Goal: Obtain resource: Download file/media

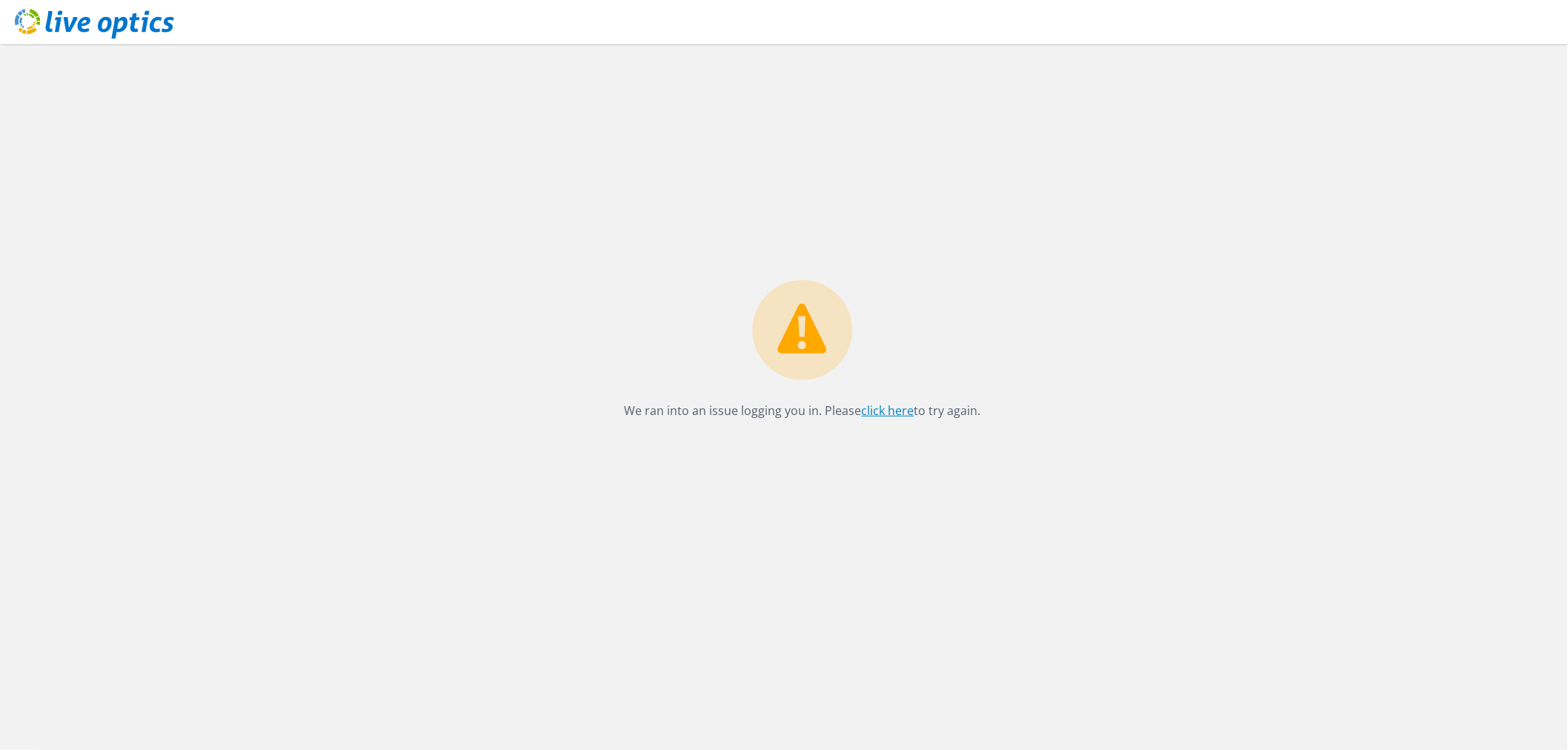
click at [884, 413] on link "click here" at bounding box center [888, 411] width 52 height 16
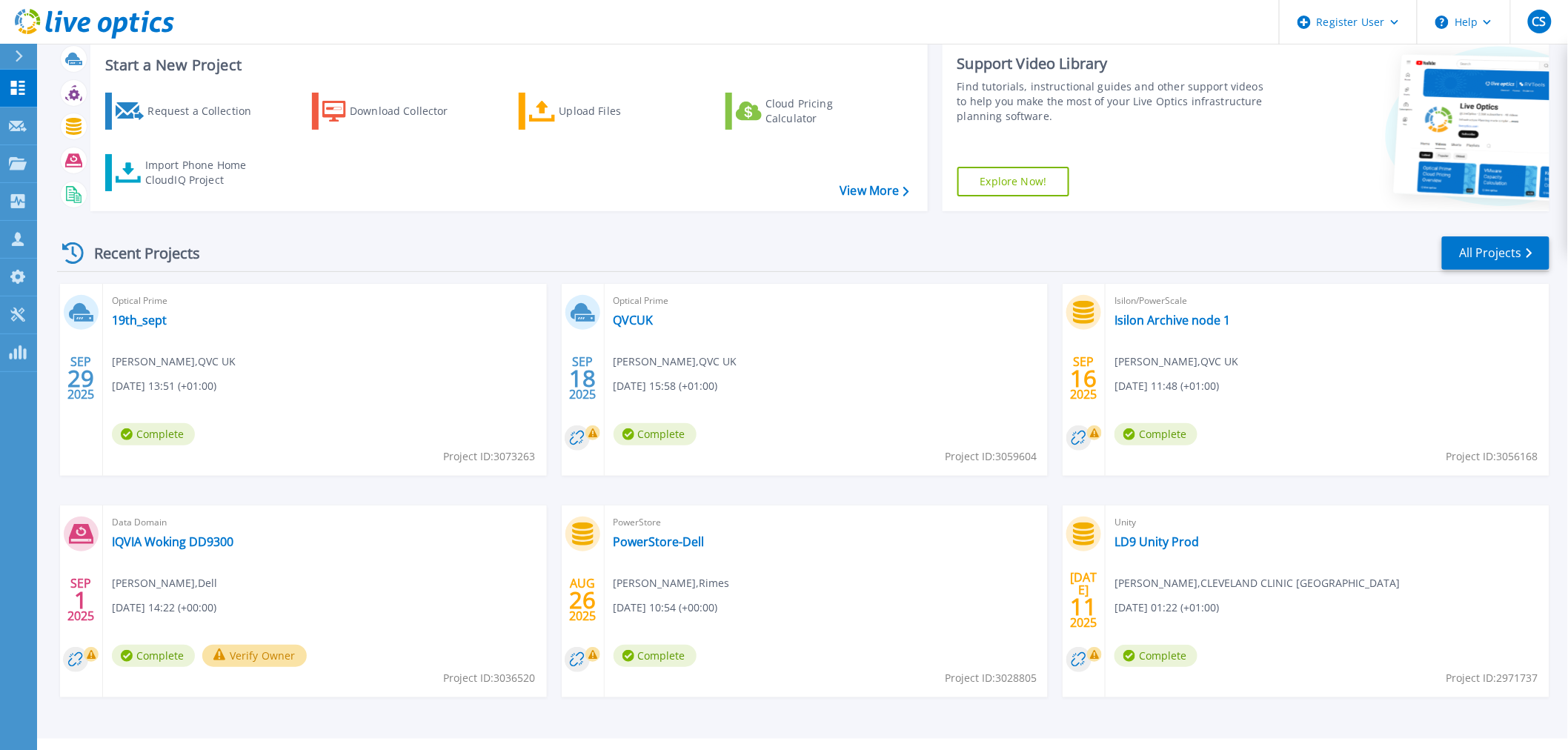
scroll to position [71, 0]
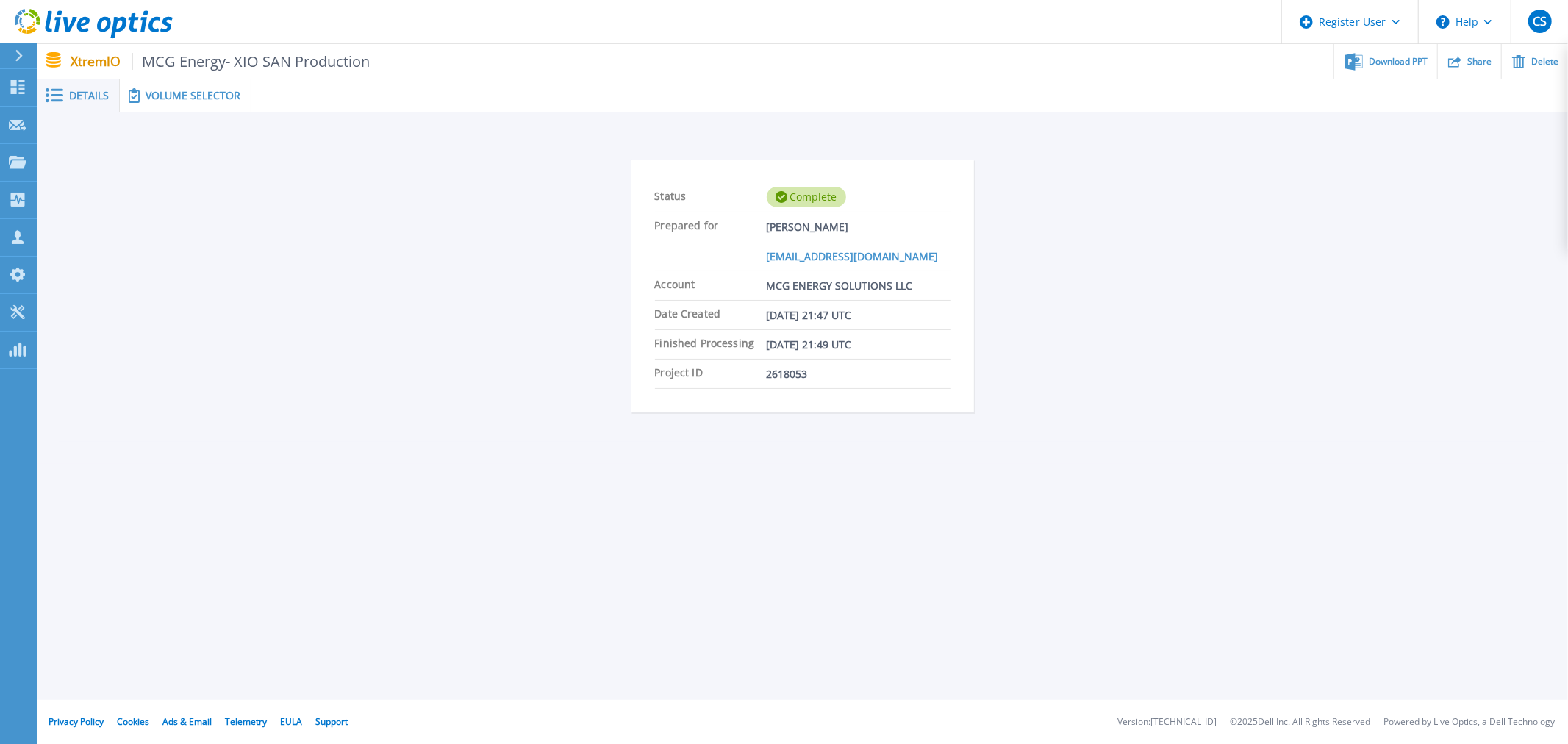
click at [140, 92] on span at bounding box center [132, 95] width 26 height 15
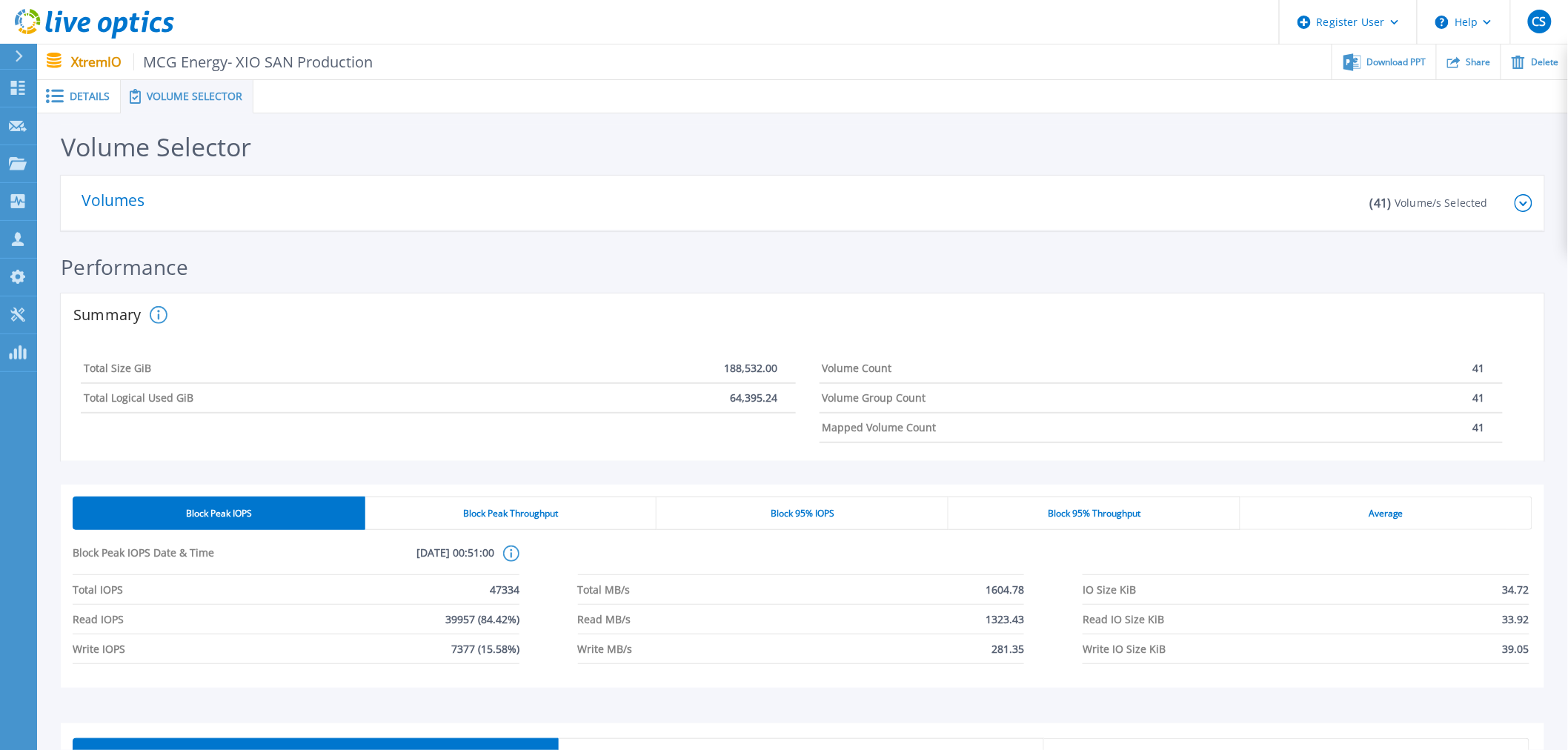
click at [91, 102] on div "Details" at bounding box center [78, 96] width 84 height 34
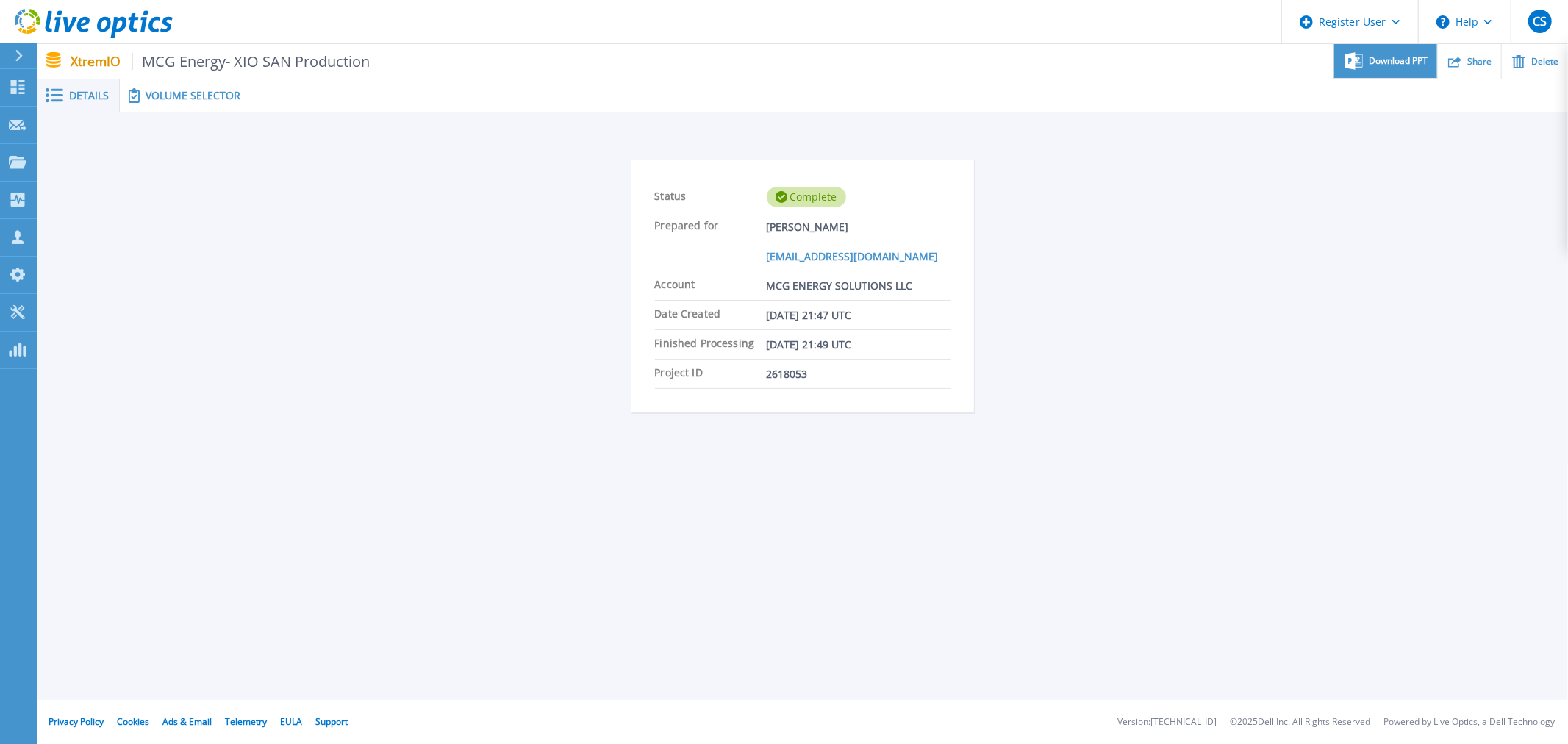
click at [1379, 71] on div "Download PPT" at bounding box center [1386, 61] width 102 height 35
click at [1409, 62] on span "Download PPT" at bounding box center [1398, 61] width 59 height 9
click at [223, 92] on span "Volume Selector" at bounding box center [193, 95] width 95 height 10
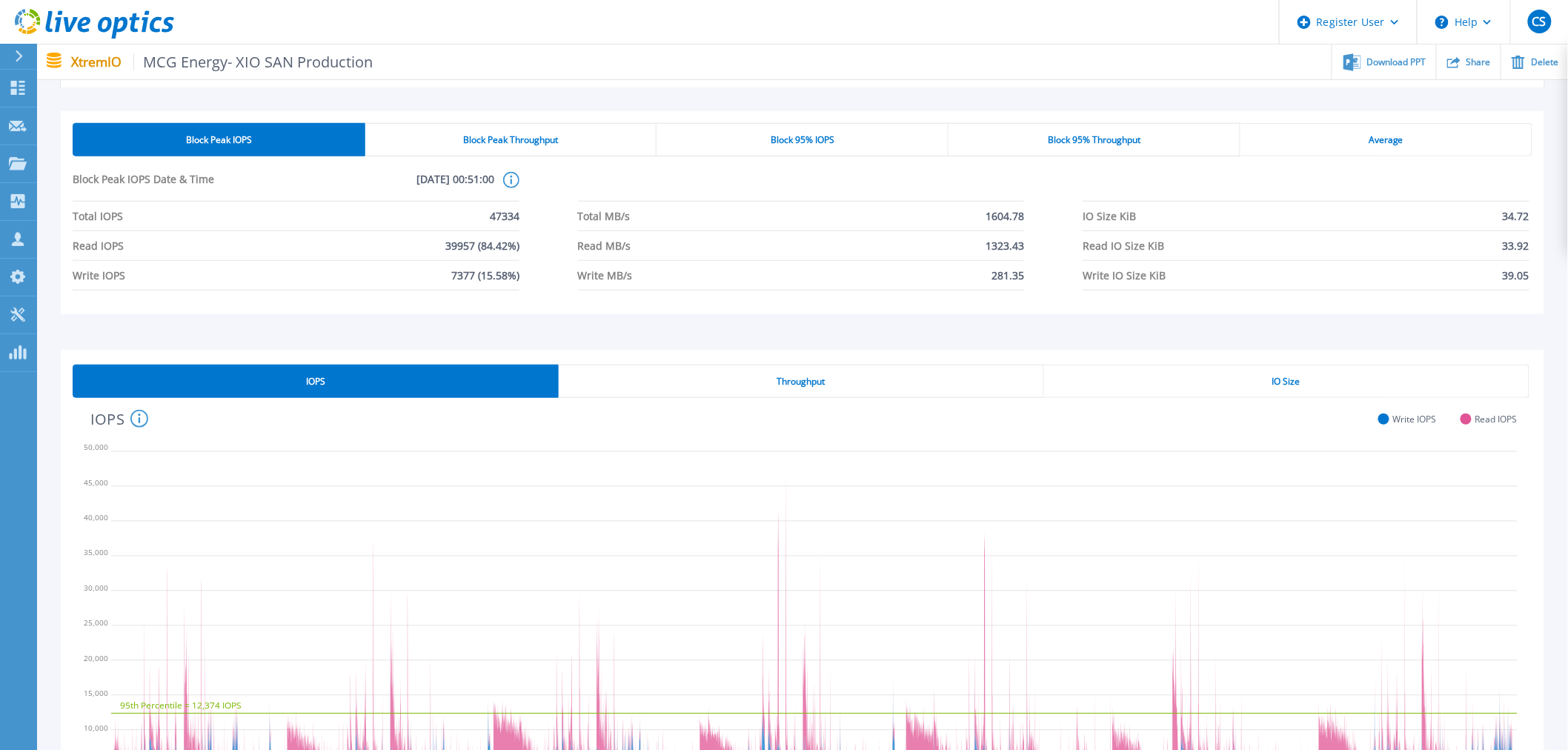
scroll to position [530, 0]
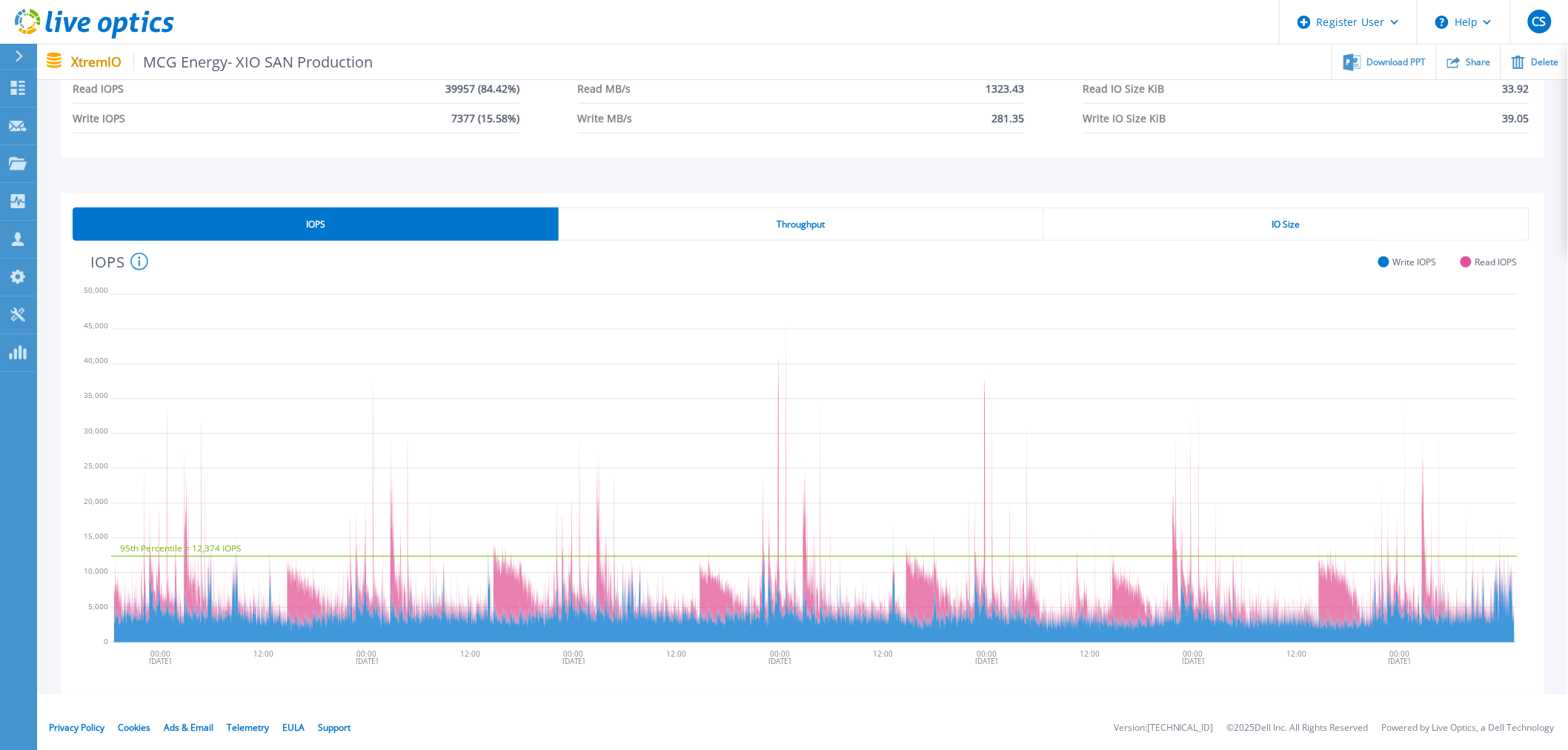
click at [739, 237] on div "Throughput" at bounding box center [801, 224] width 486 height 34
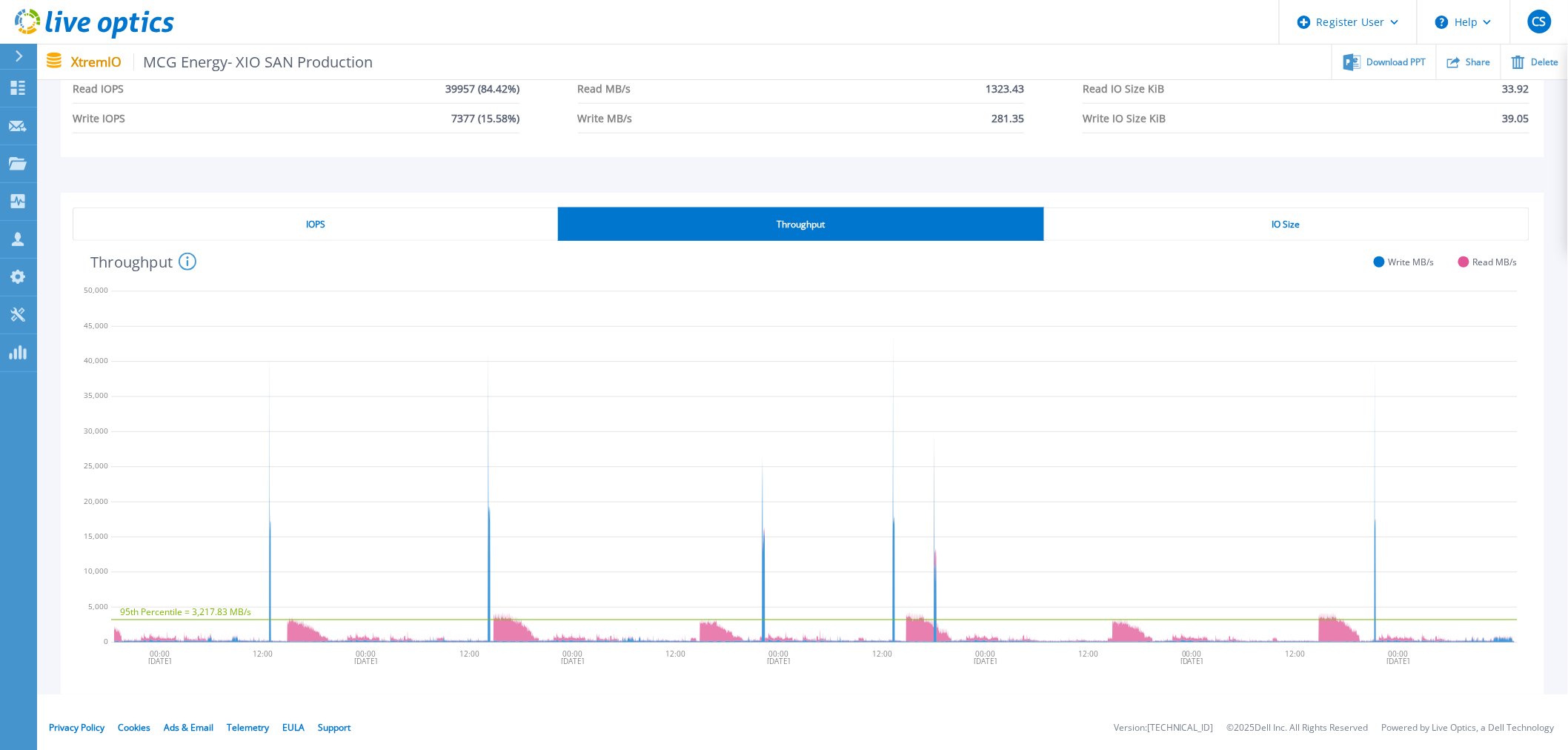
click at [1146, 222] on div "IO Size" at bounding box center [1286, 224] width 486 height 34
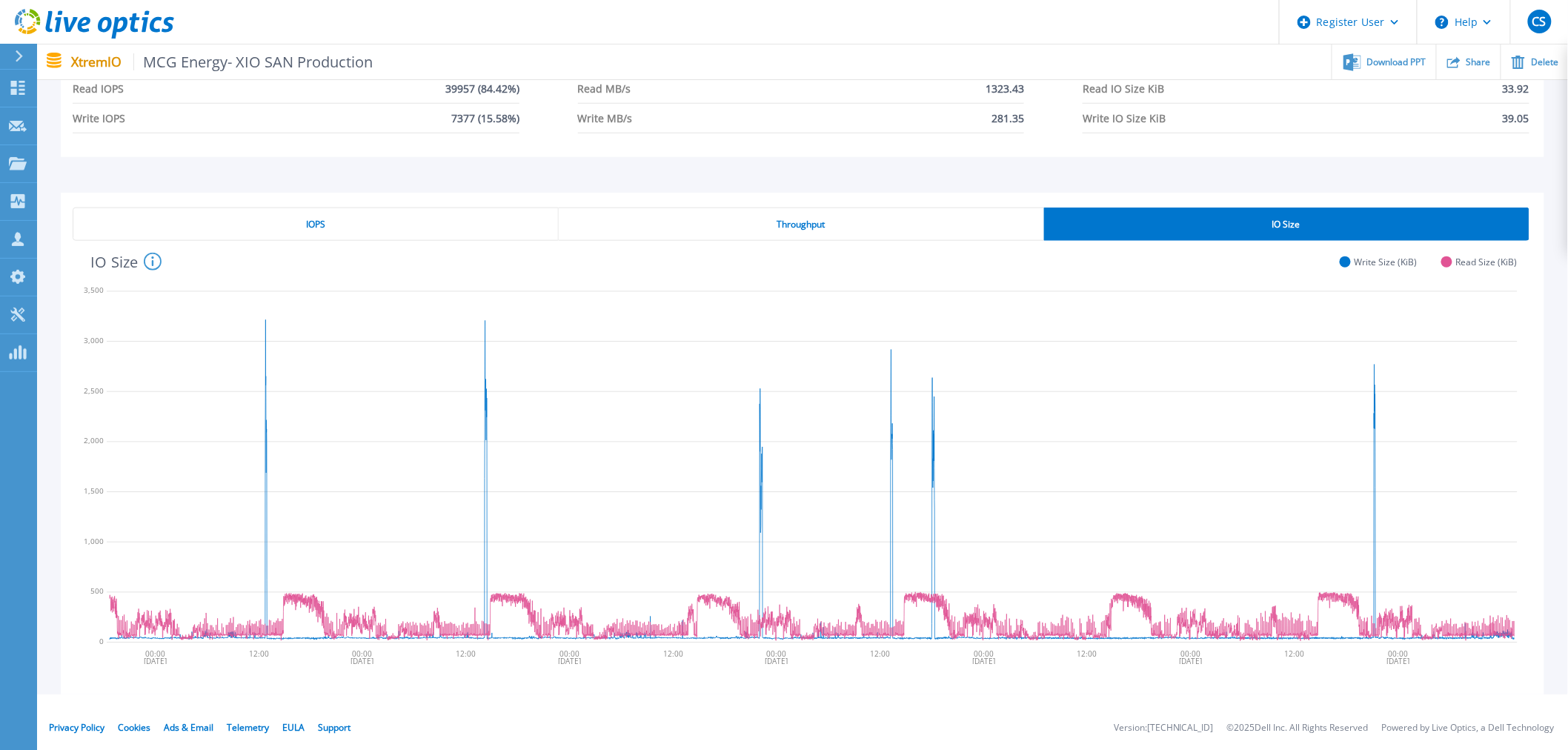
click at [760, 228] on div "Throughput" at bounding box center [801, 224] width 486 height 34
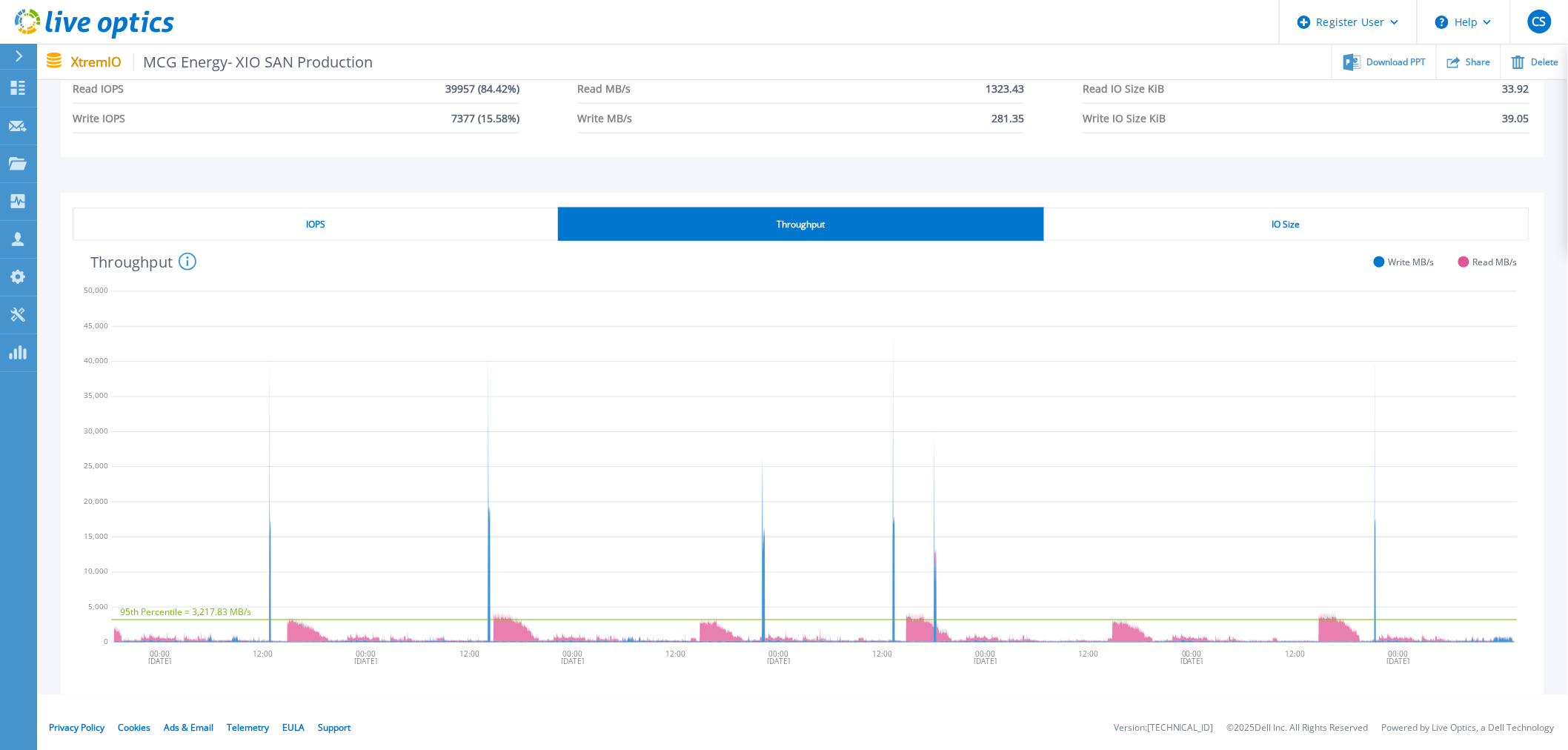
click at [369, 228] on div "IOPS" at bounding box center [315, 224] width 486 height 34
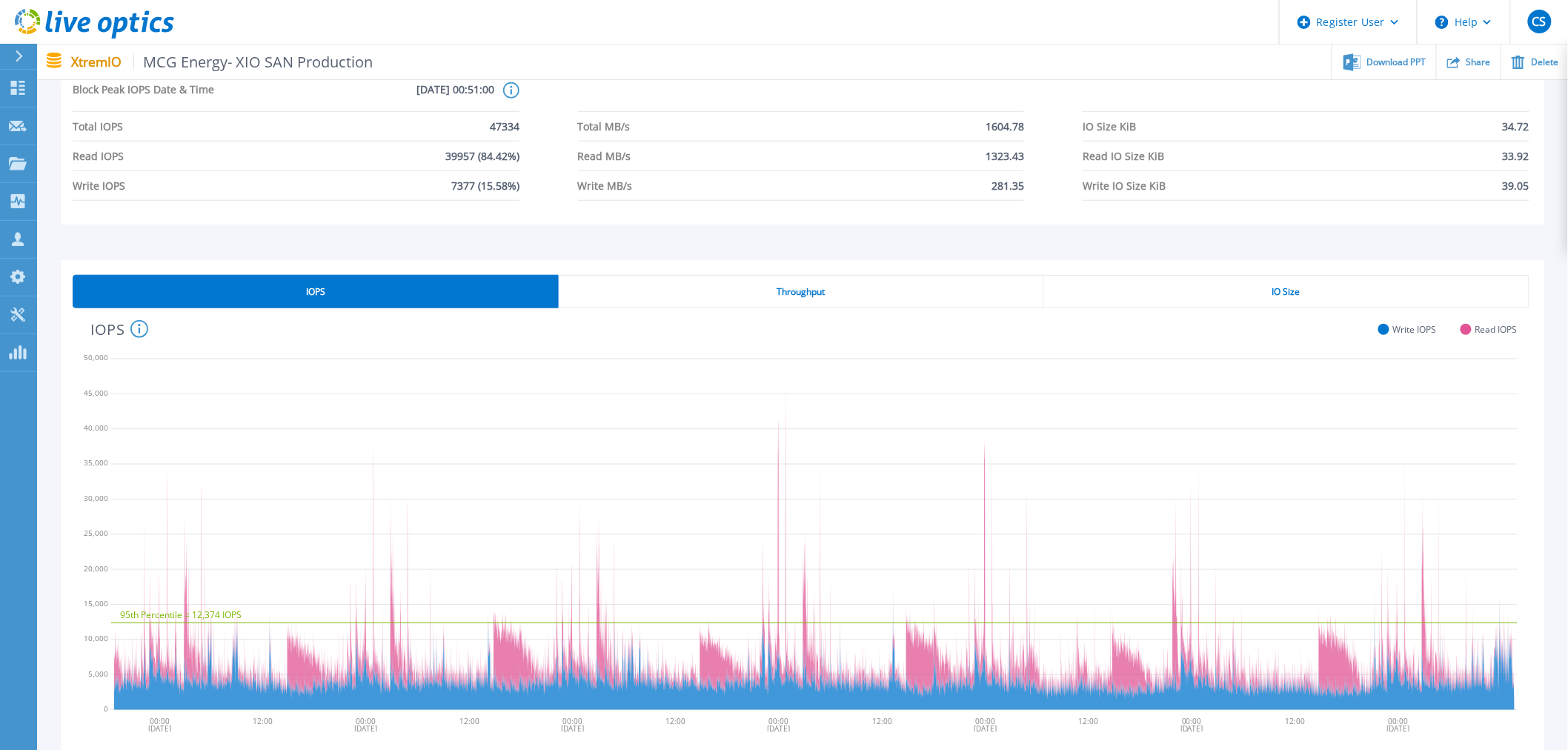
scroll to position [391, 0]
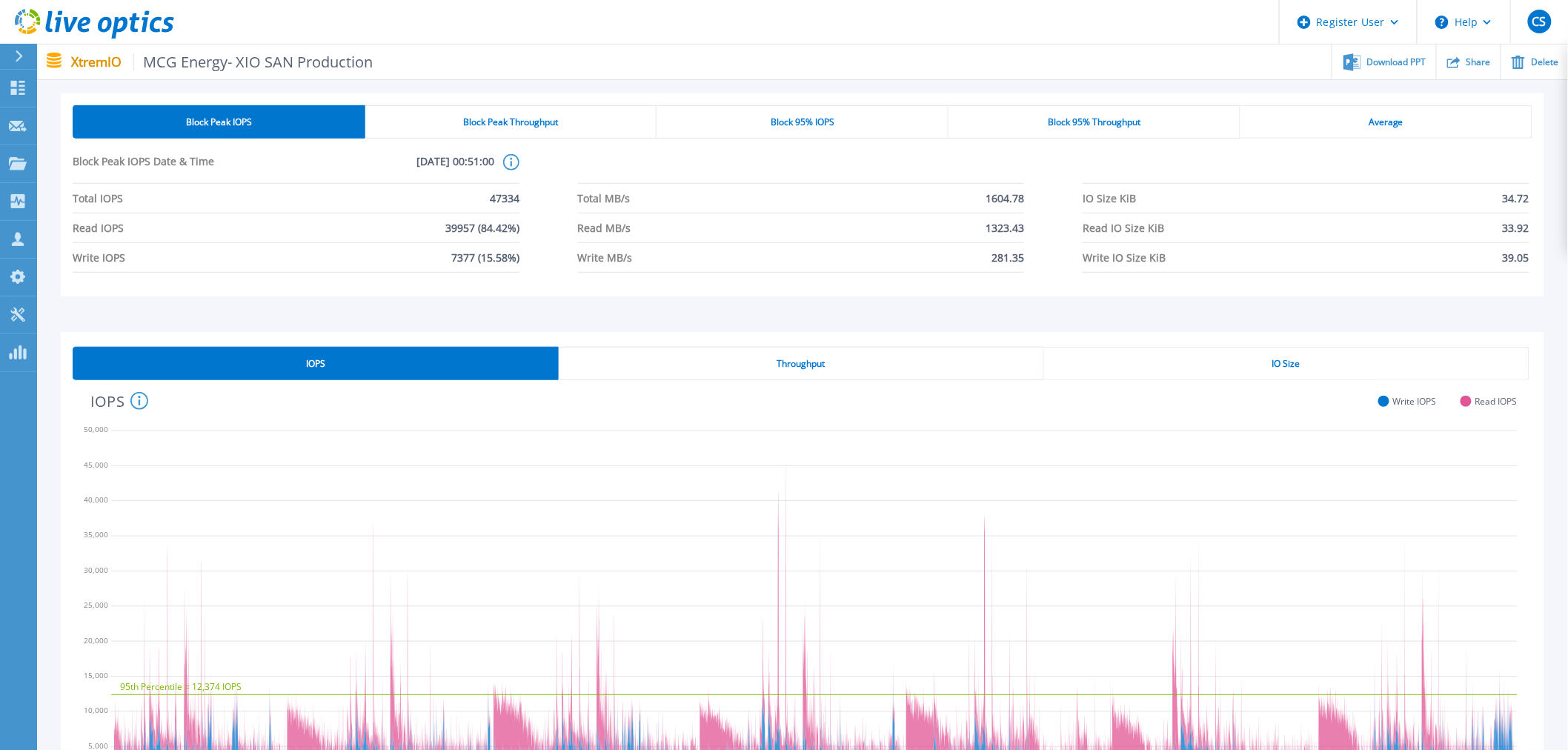
click at [794, 350] on div "Throughput" at bounding box center [801, 363] width 486 height 34
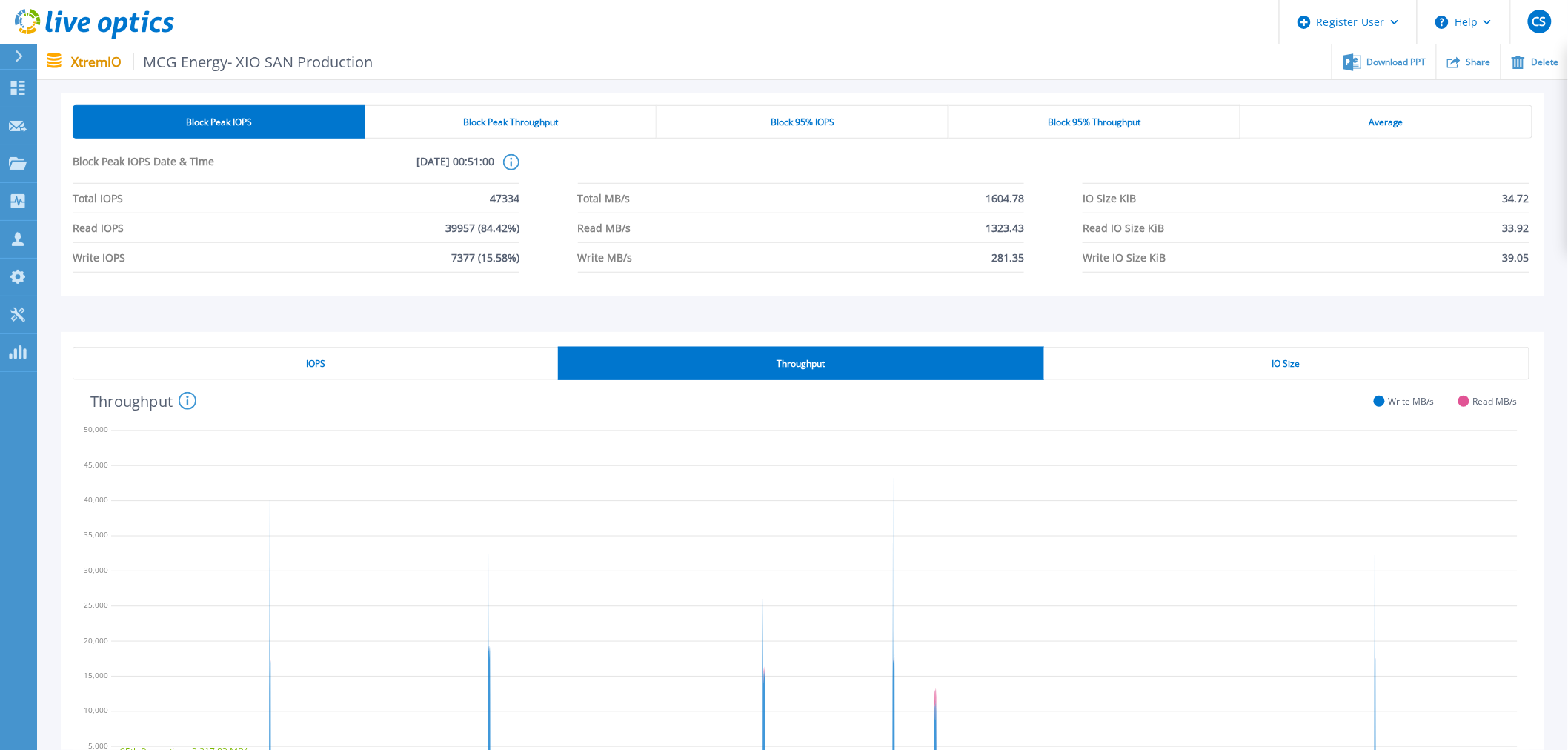
click at [1108, 350] on div "IO Size" at bounding box center [1286, 363] width 486 height 34
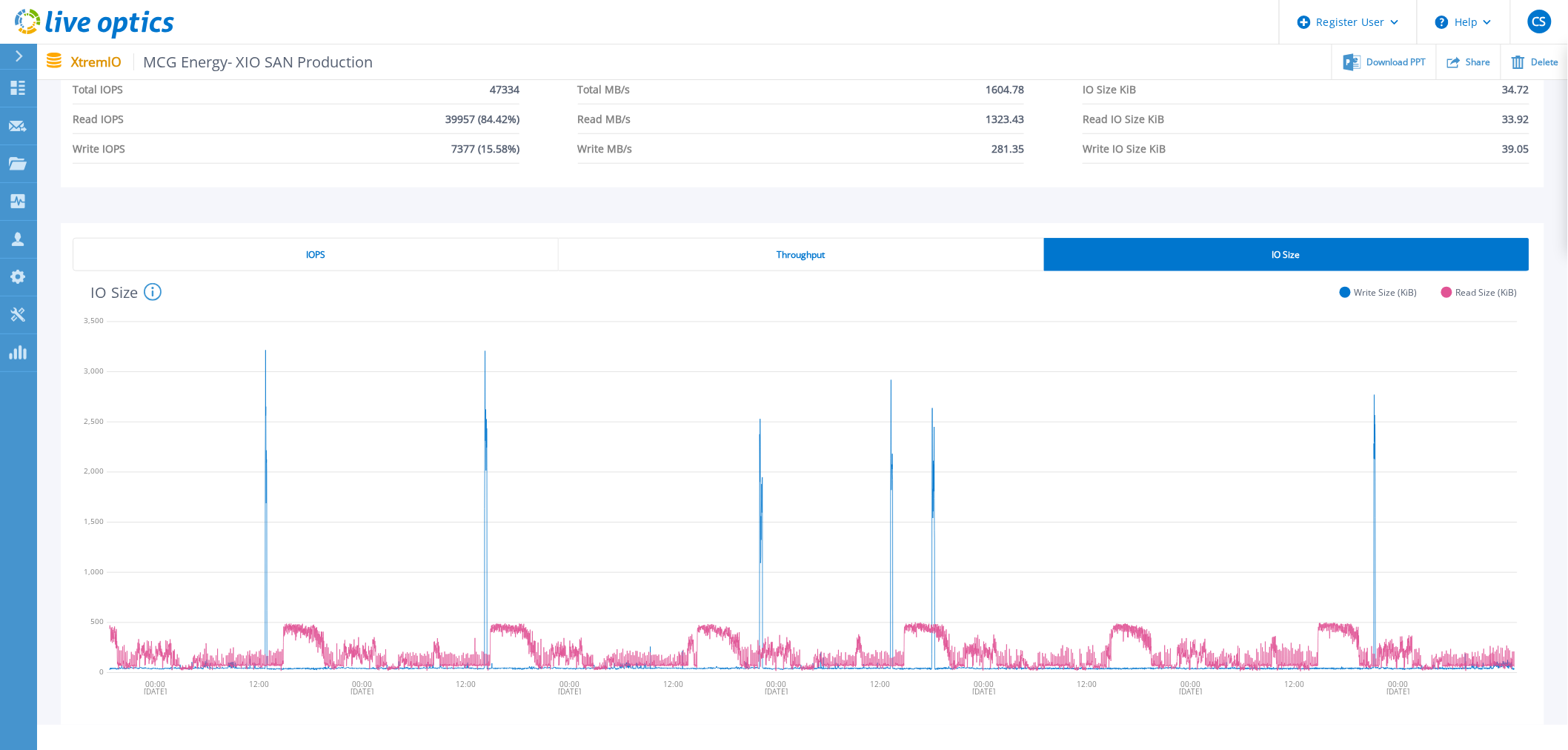
scroll to position [508, 0]
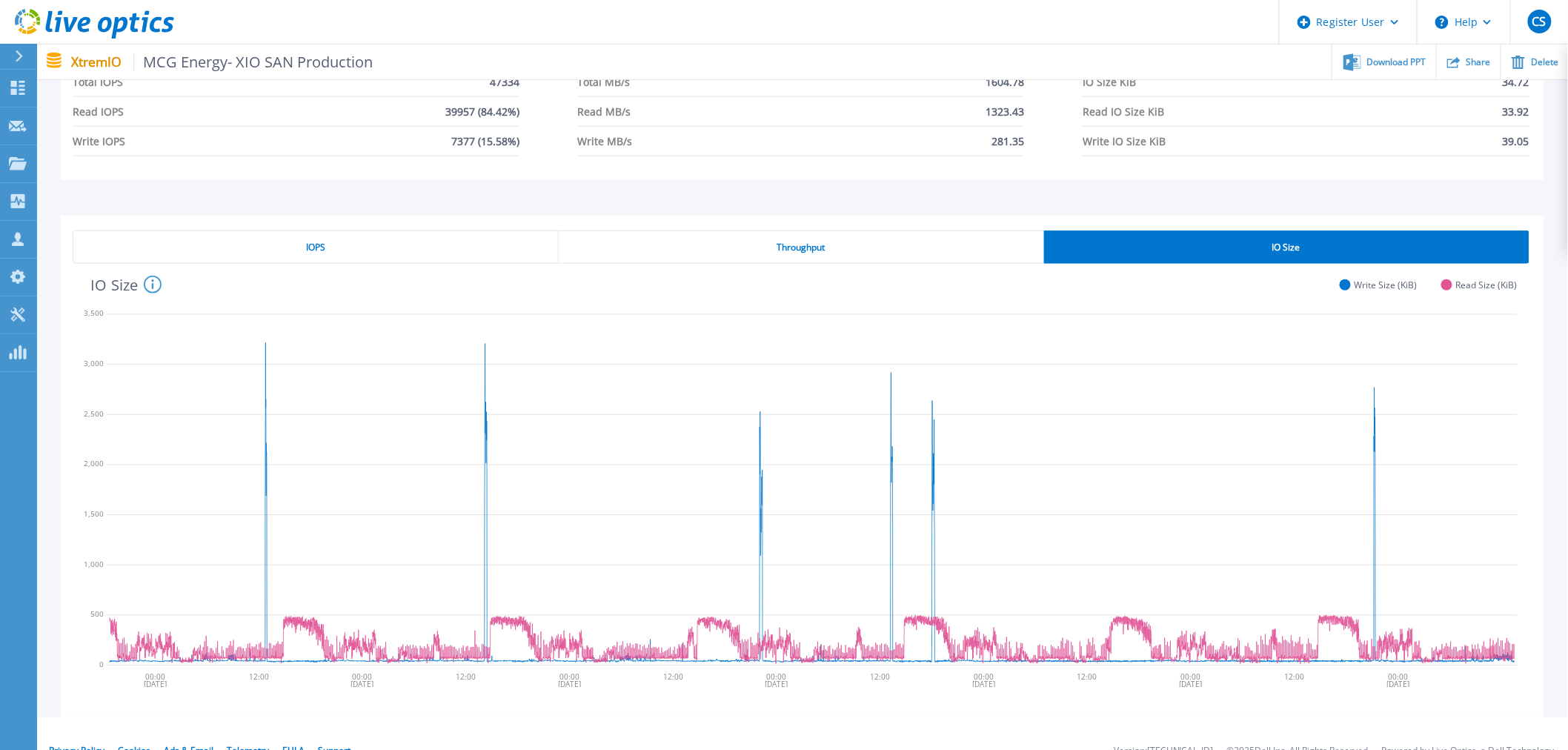
click at [486, 361] on icon at bounding box center [812, 488] width 1411 height 371
click at [263, 350] on icon at bounding box center [812, 488] width 1411 height 371
click at [747, 234] on div "Throughput" at bounding box center [801, 247] width 486 height 34
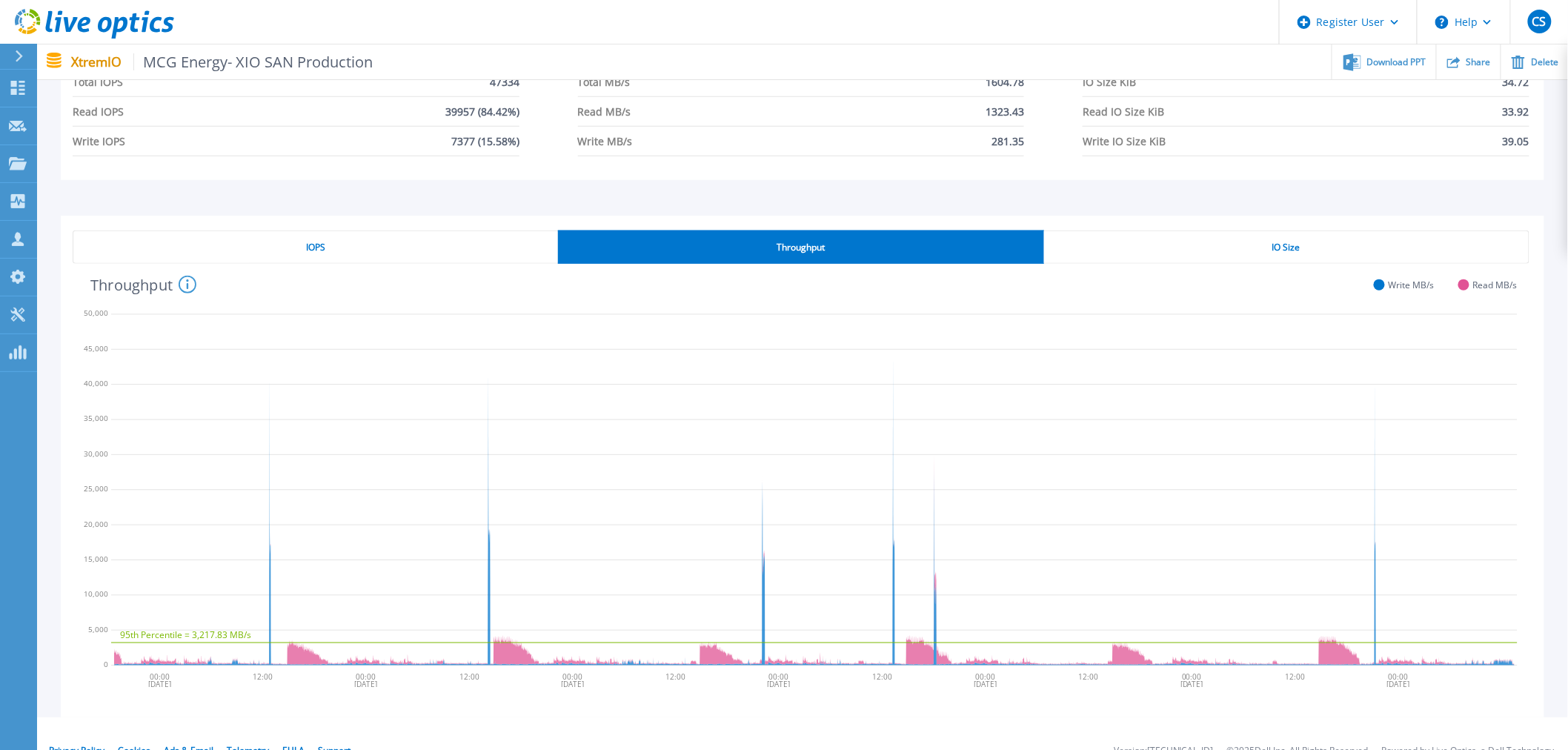
click at [368, 217] on div "IOPS Throughput IO Size 95th Percentile = 3,217.83 MB/s 08/13/2024 08/14/2024 0…" at bounding box center [802, 467] width 1484 height 502
click at [269, 544] on icon "95th Percentile = 3,217.83 MB/s" at bounding box center [814, 488] width 1407 height 371
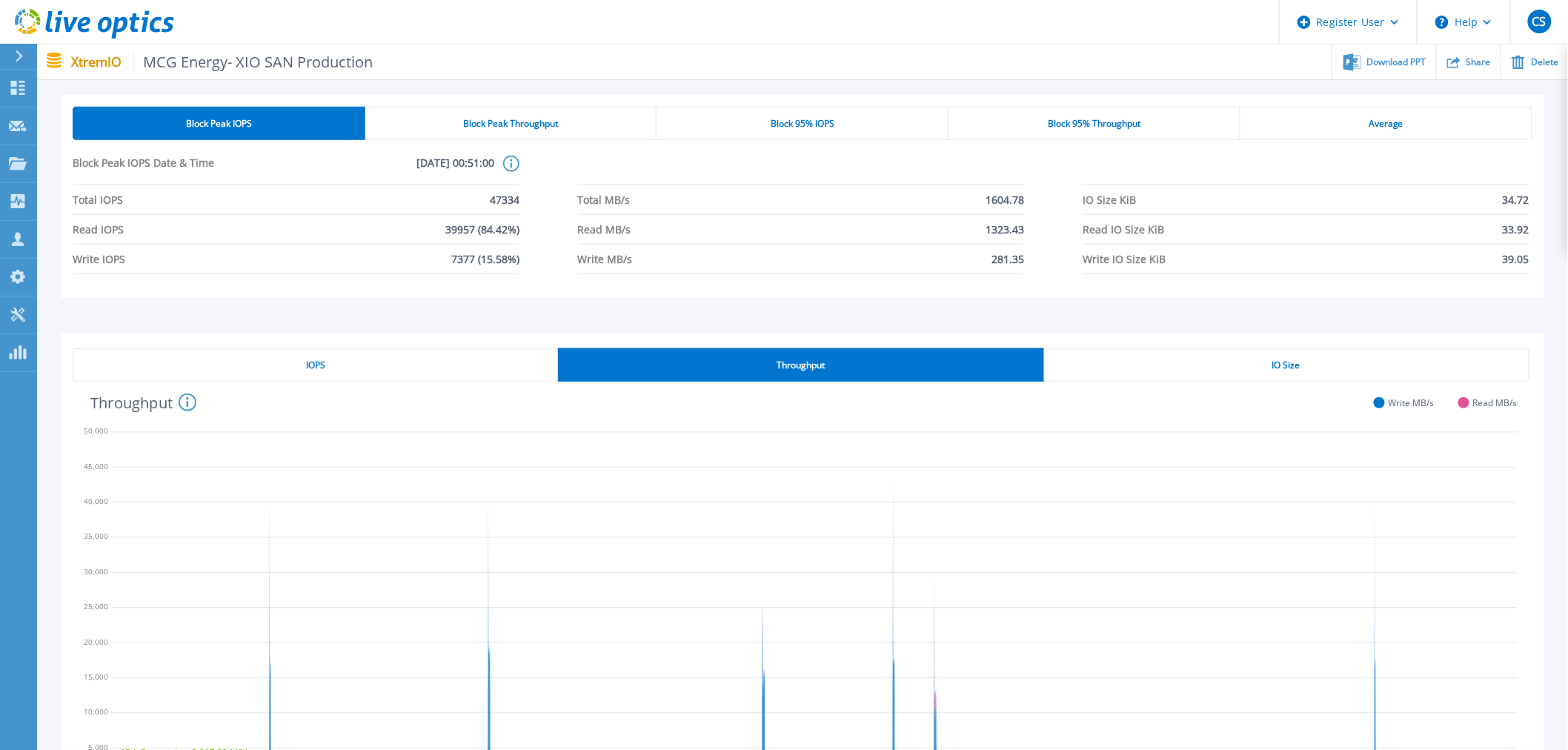
scroll to position [388, 0]
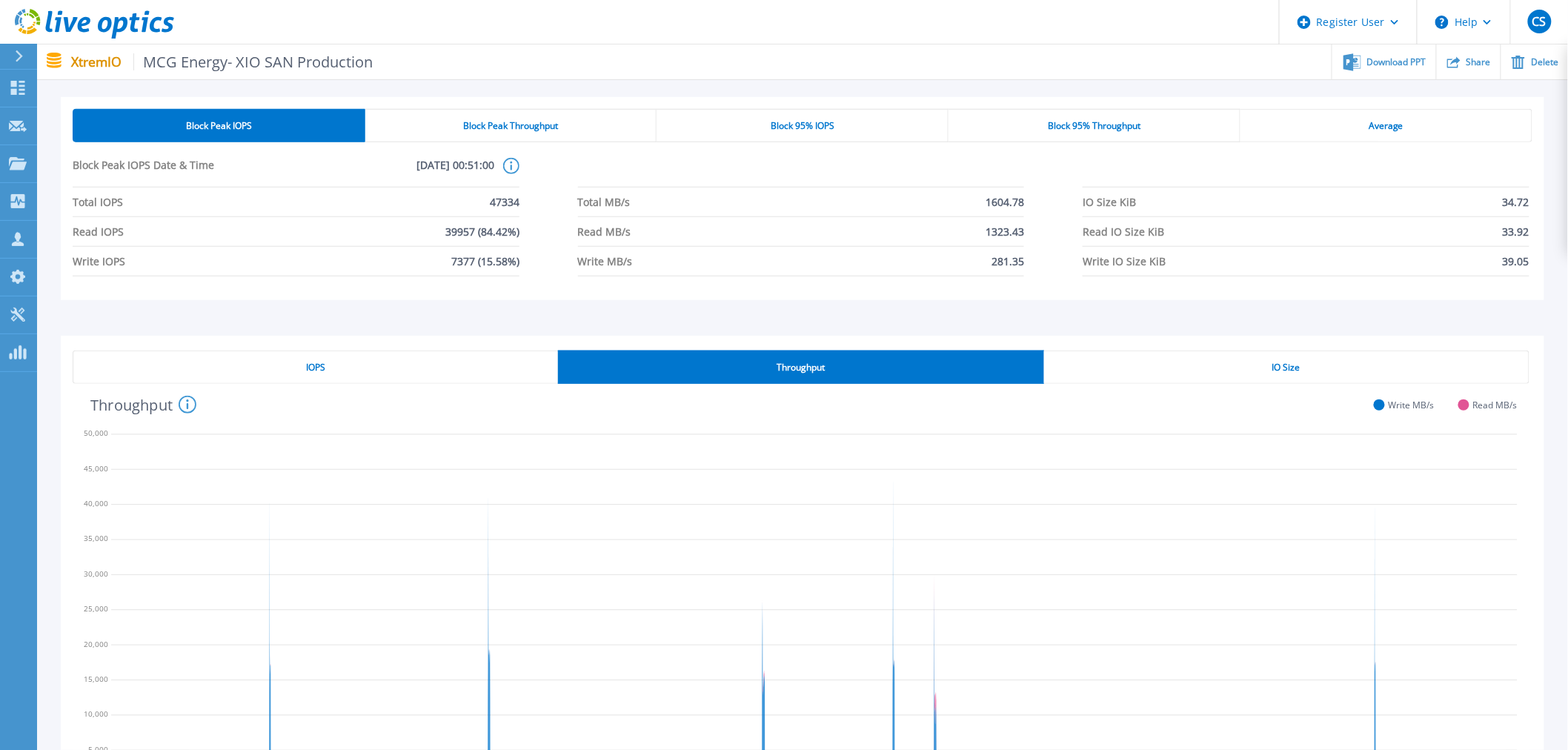
click at [374, 373] on div "IOPS" at bounding box center [315, 367] width 486 height 34
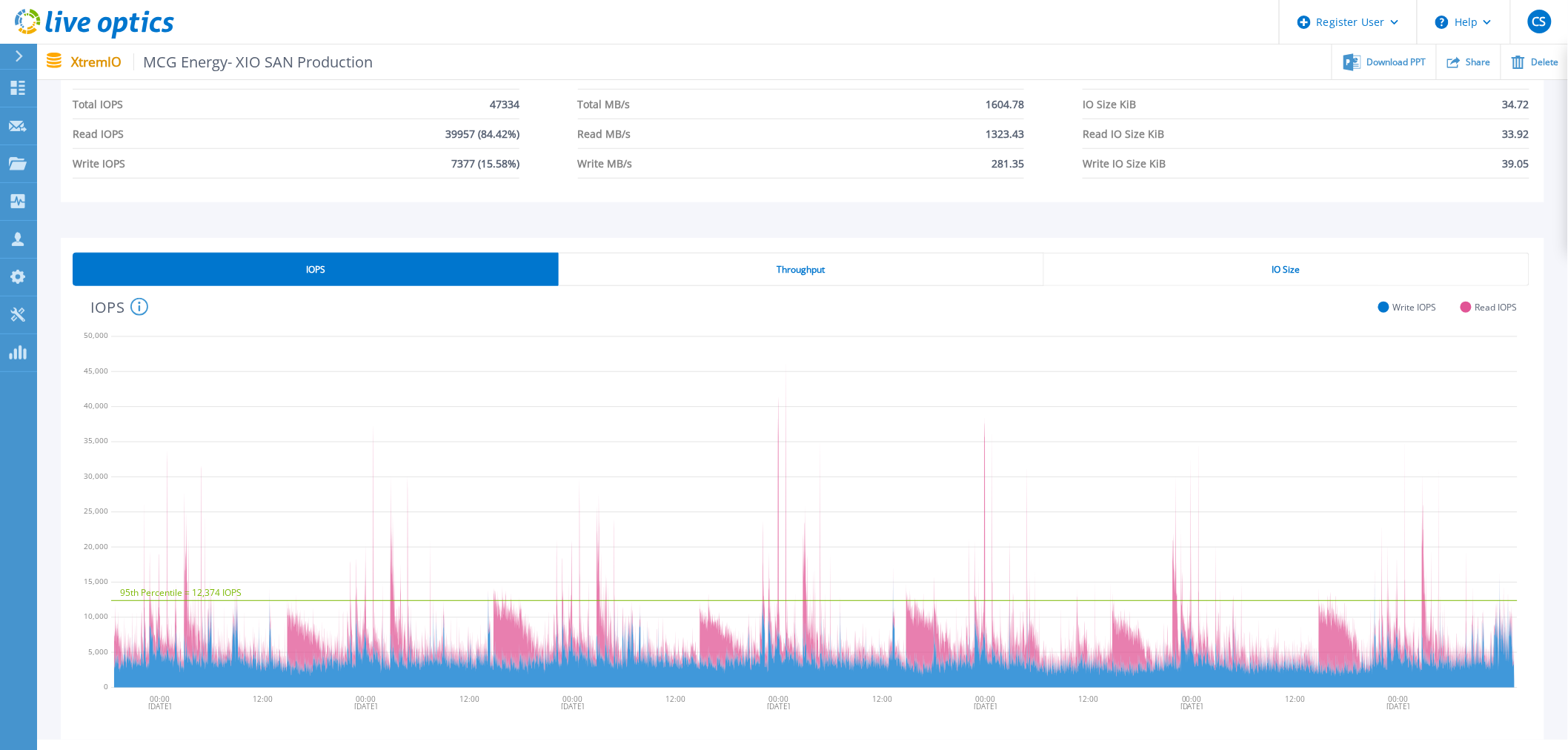
scroll to position [486, 0]
click at [190, 524] on icon "95th Percentile = 12,374 IOPS" at bounding box center [814, 509] width 1407 height 371
click at [160, 463] on icon "95th Percentile = 12,374 IOPS" at bounding box center [814, 509] width 1407 height 371
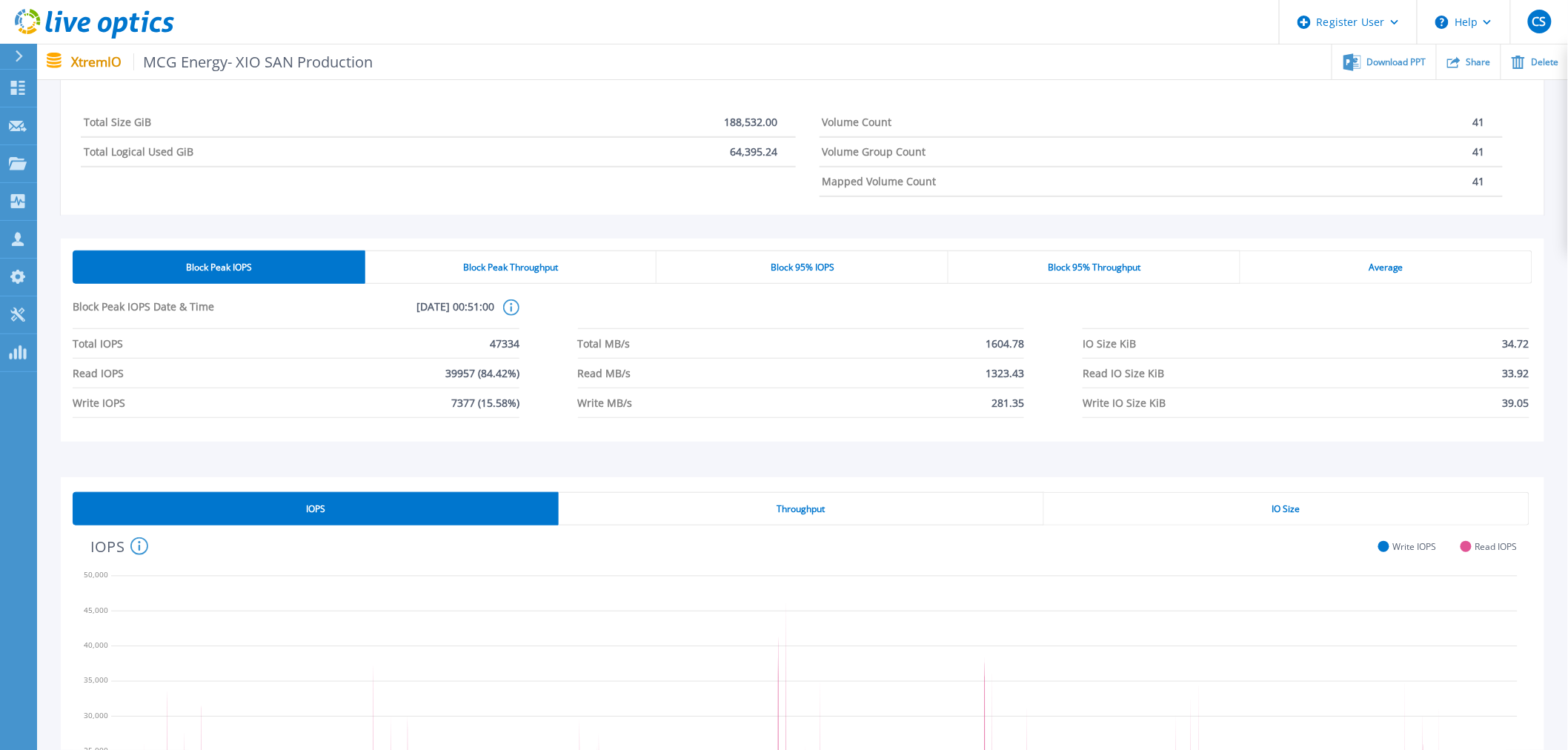
scroll to position [247, 0]
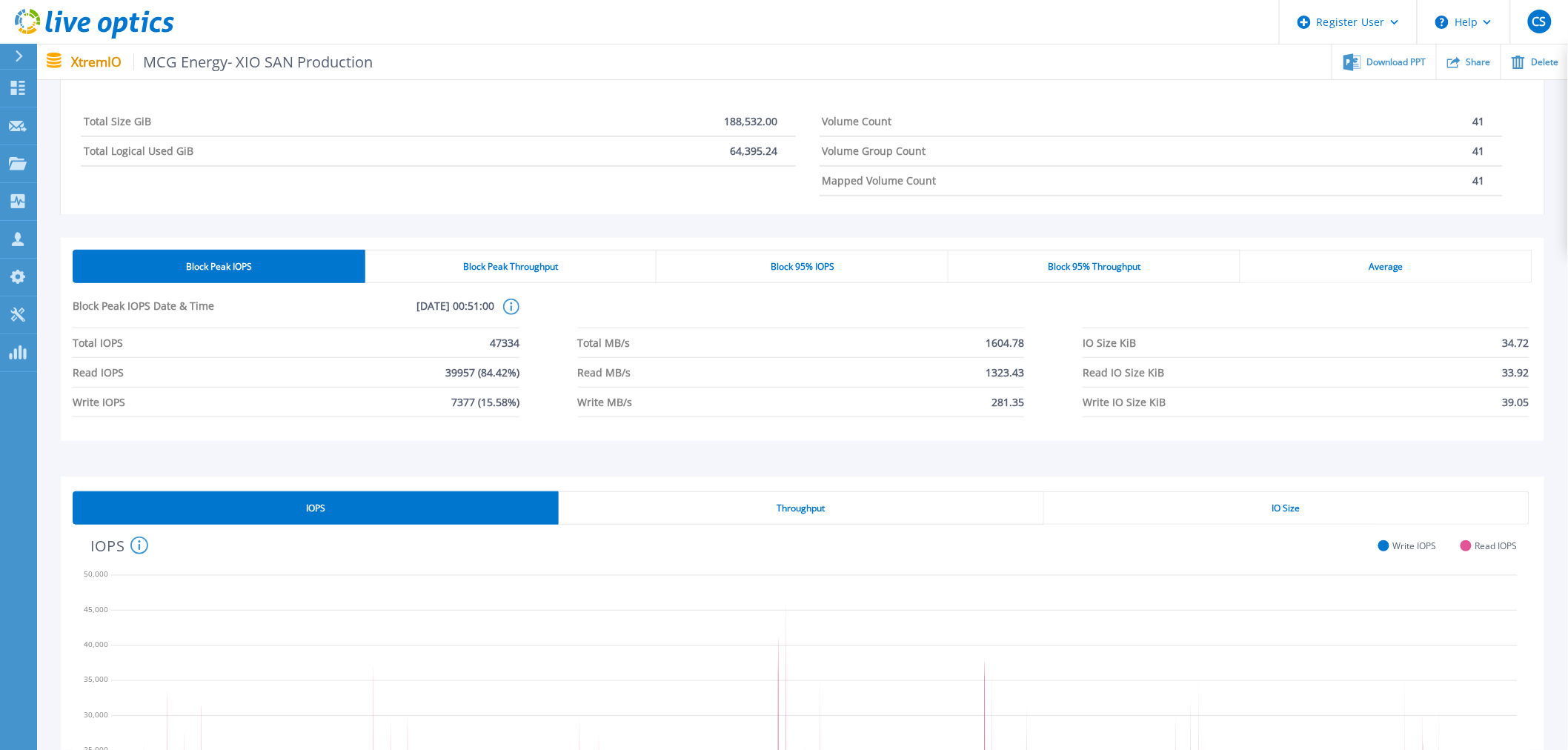
click at [1038, 492] on div "Throughput" at bounding box center [801, 508] width 486 height 34
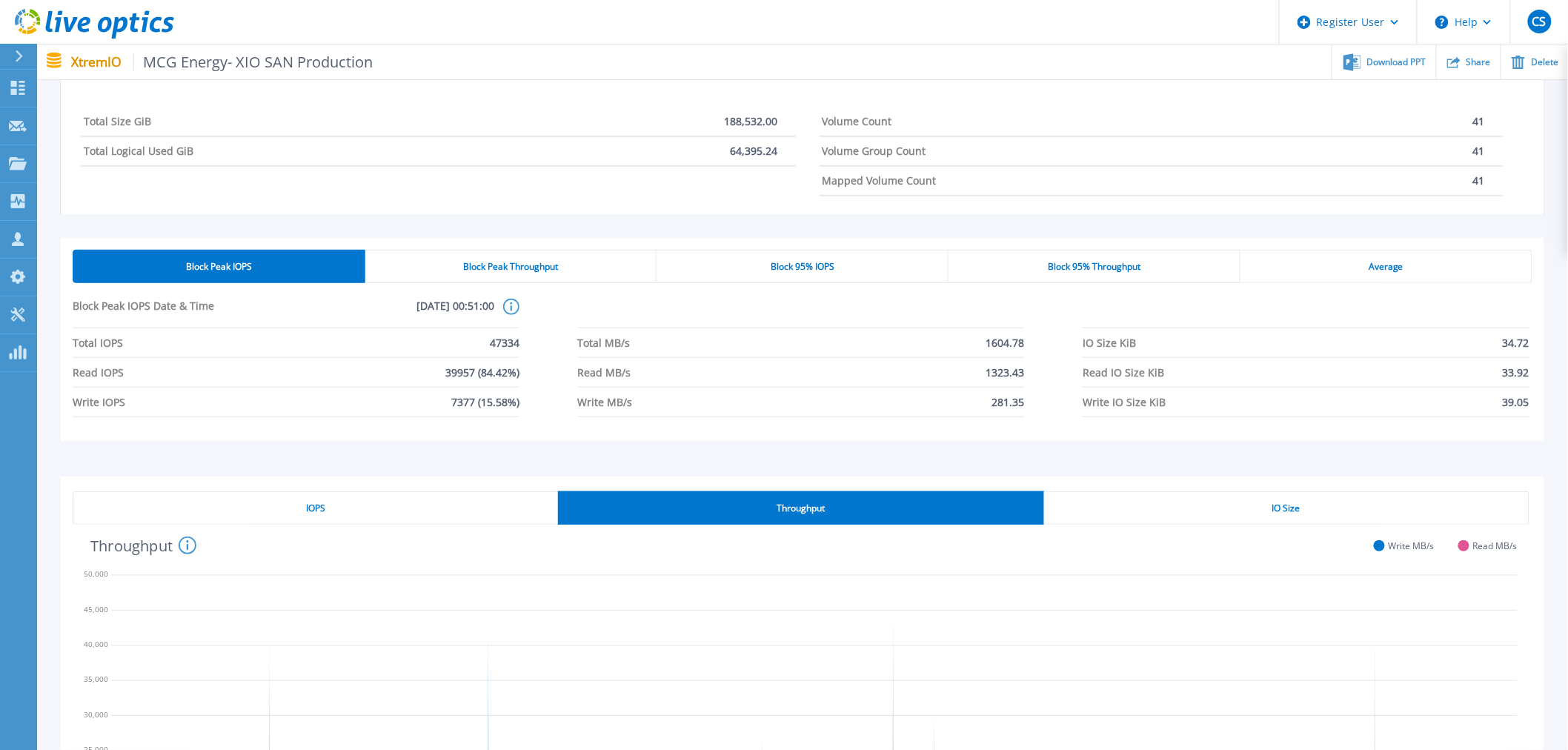
click at [1204, 498] on div "IO Size" at bounding box center [1286, 508] width 486 height 34
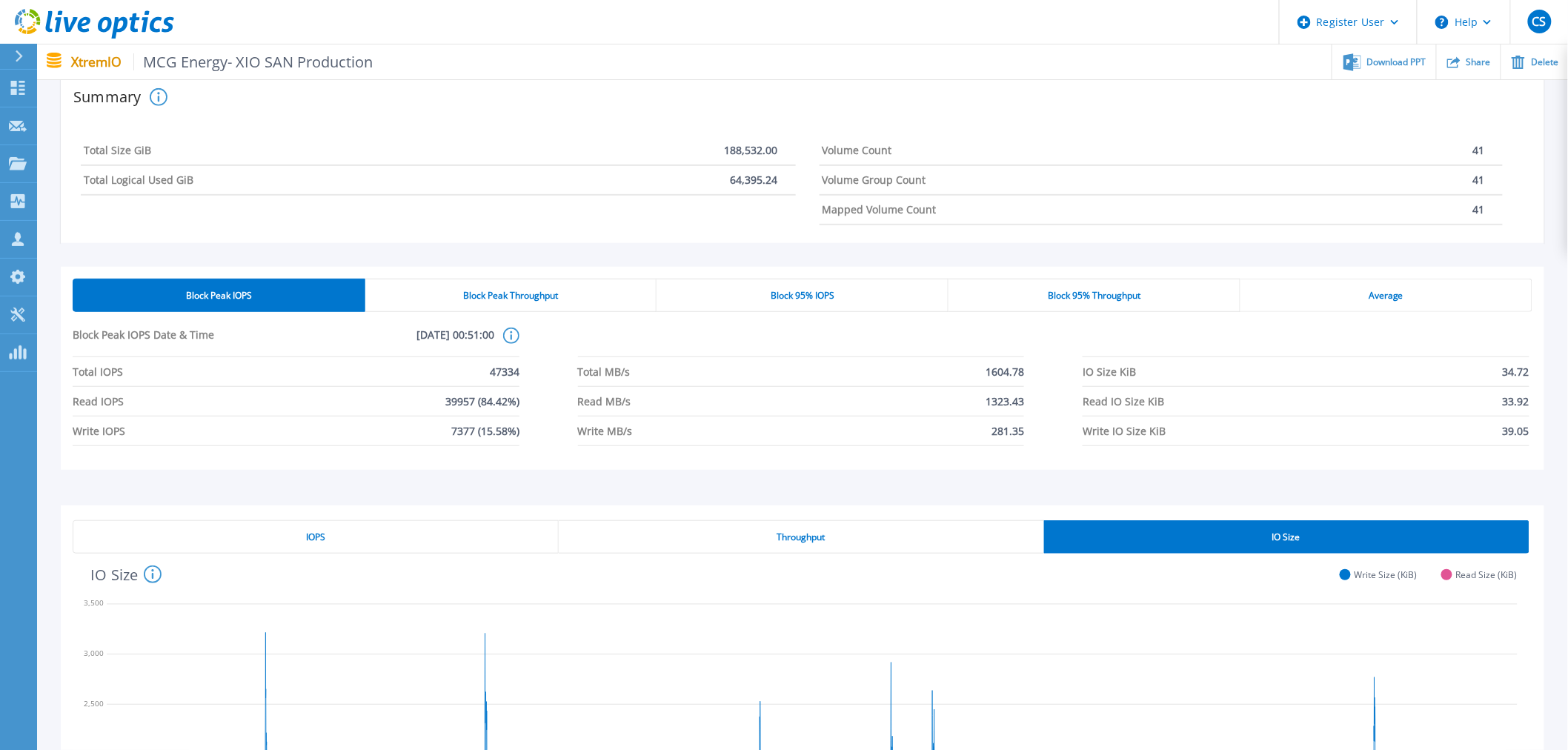
scroll to position [201, 0]
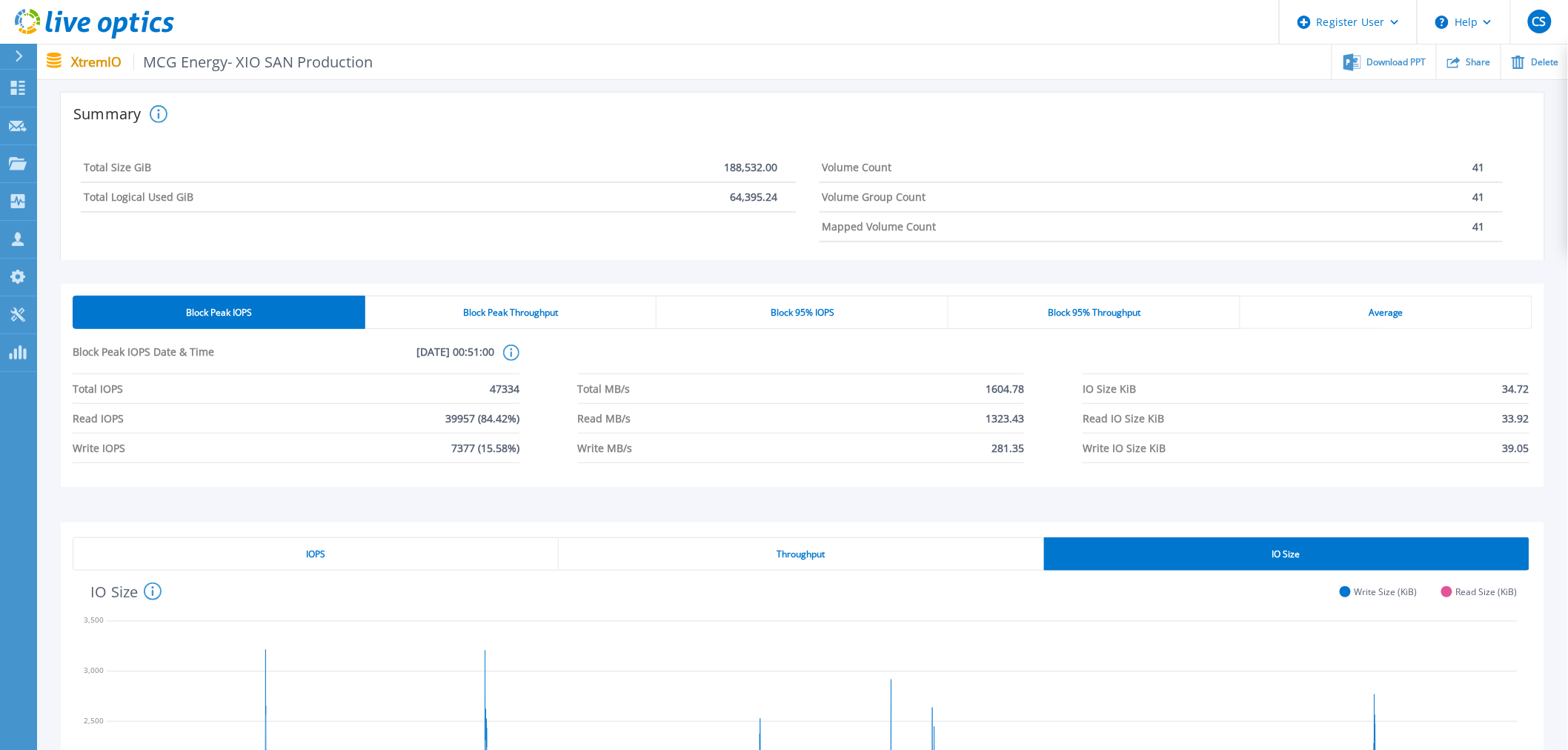
click at [839, 552] on div "Throughput" at bounding box center [801, 554] width 486 height 34
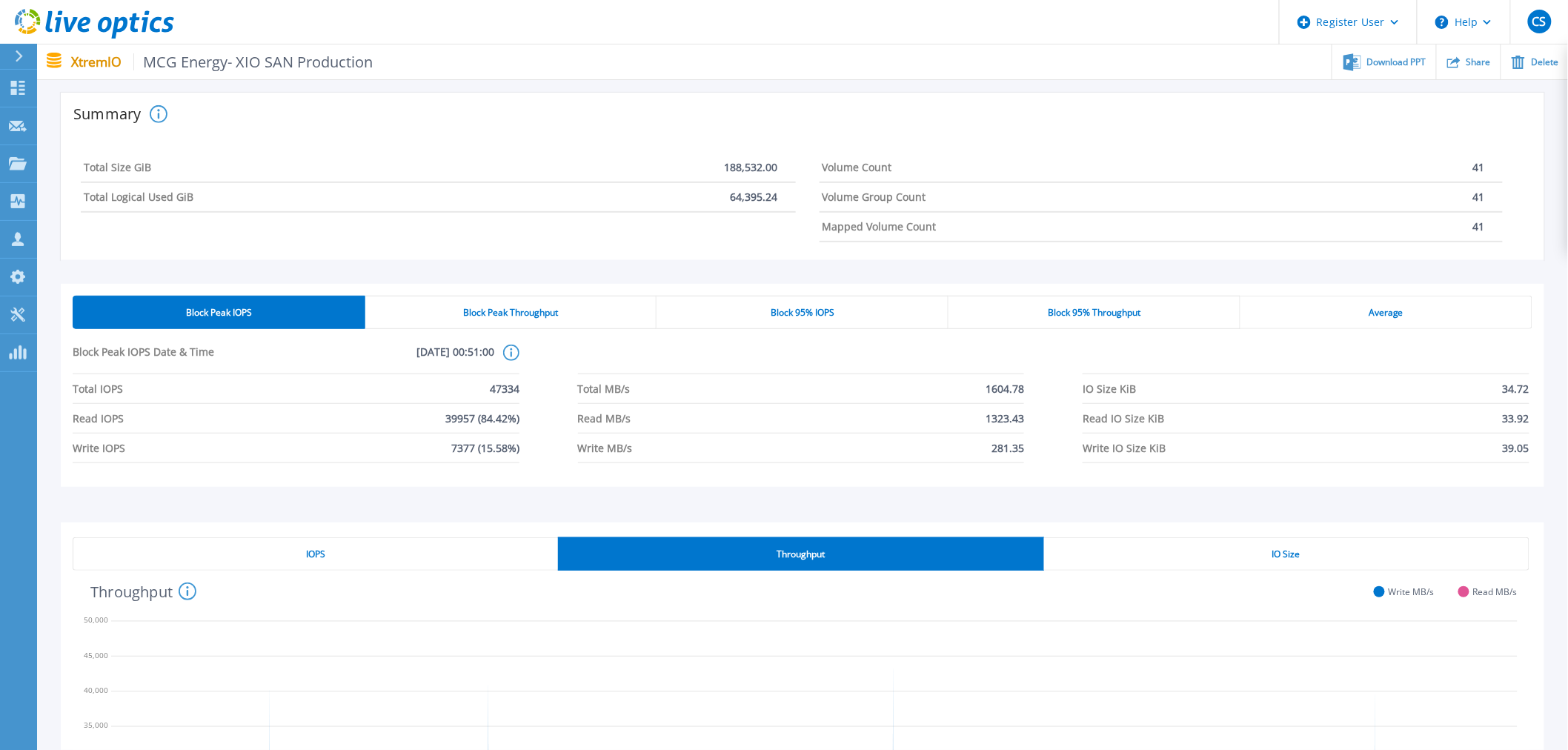
click at [423, 545] on div "IOPS" at bounding box center [315, 554] width 486 height 34
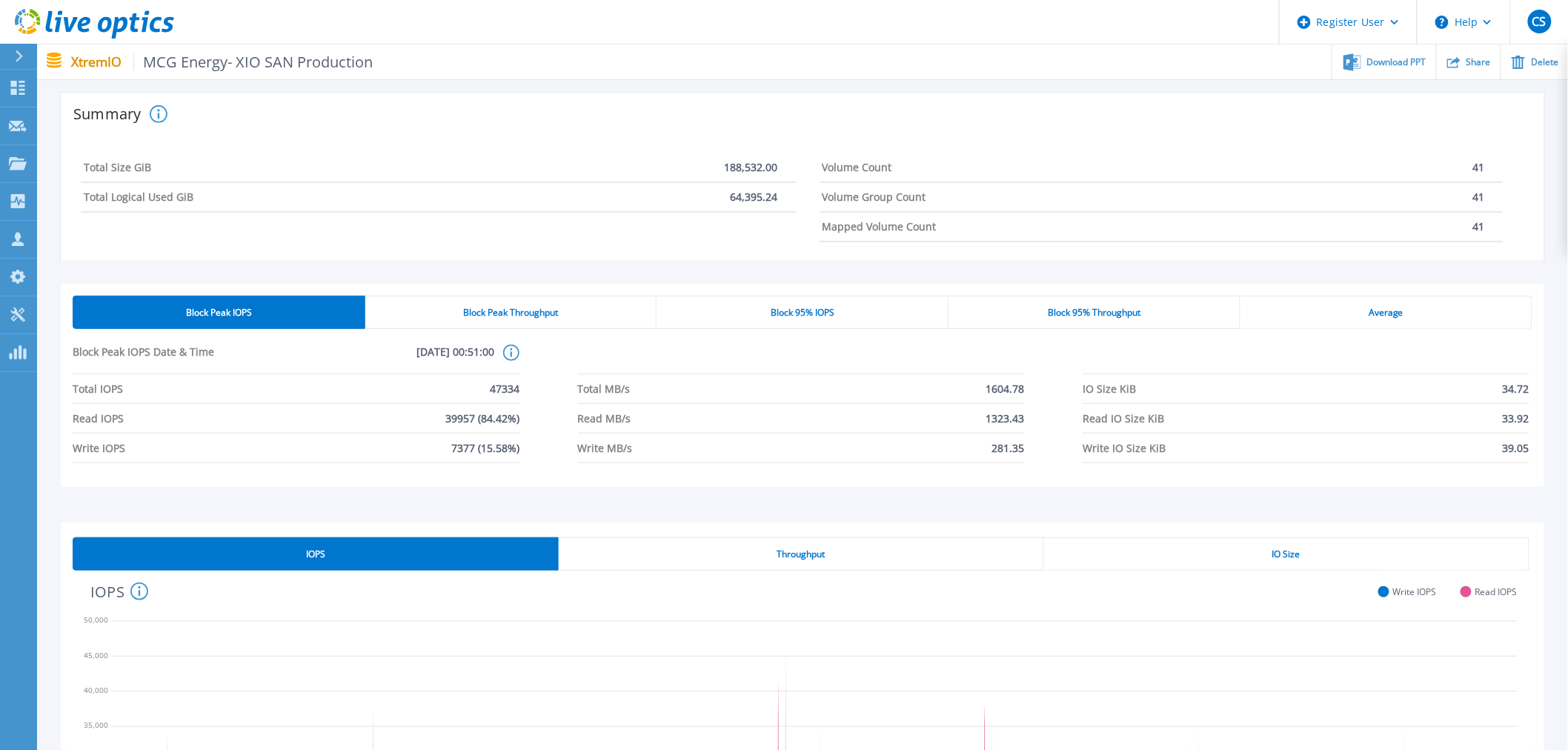
scroll to position [171, 0]
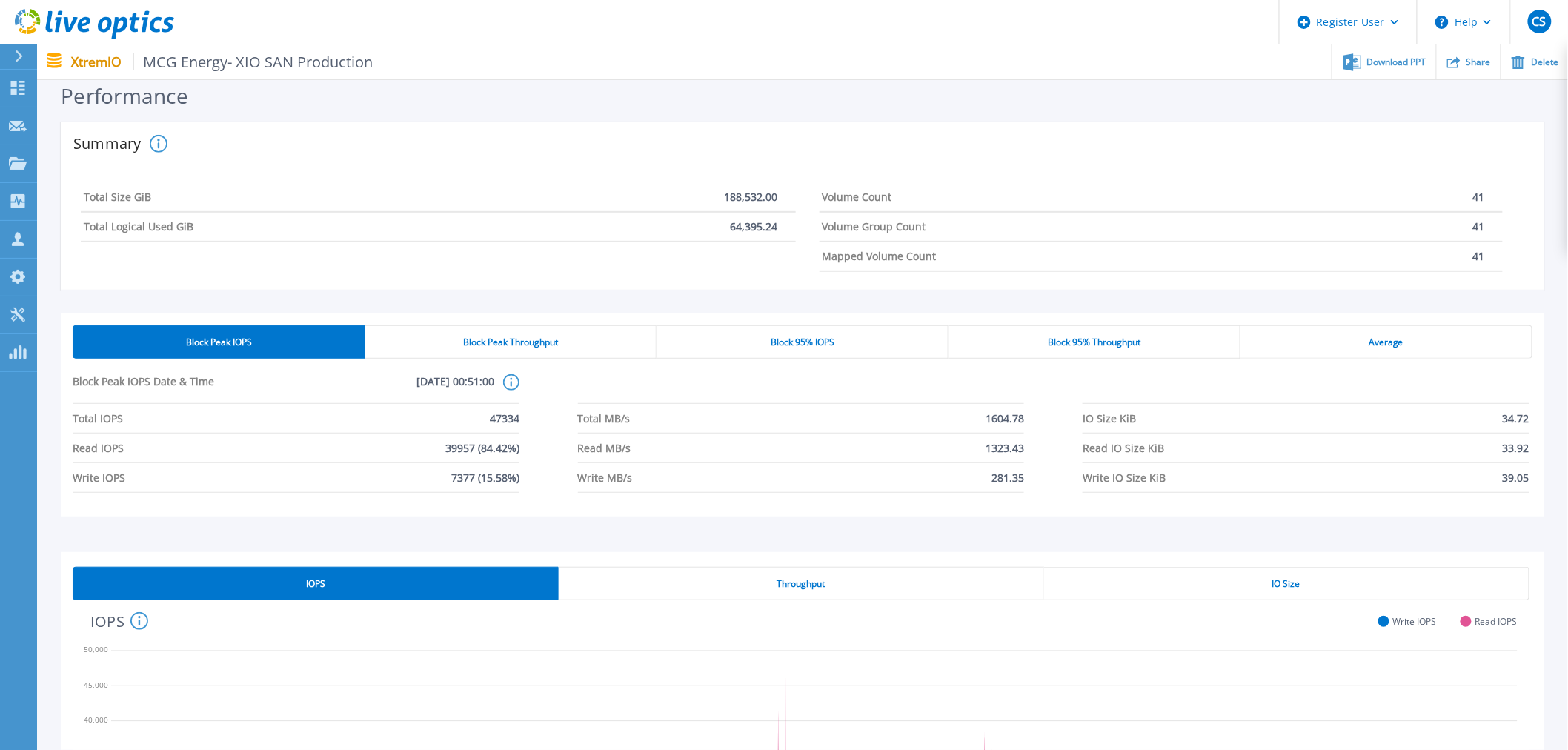
click at [526, 325] on div "Block Peak Throughput" at bounding box center [511, 342] width 292 height 34
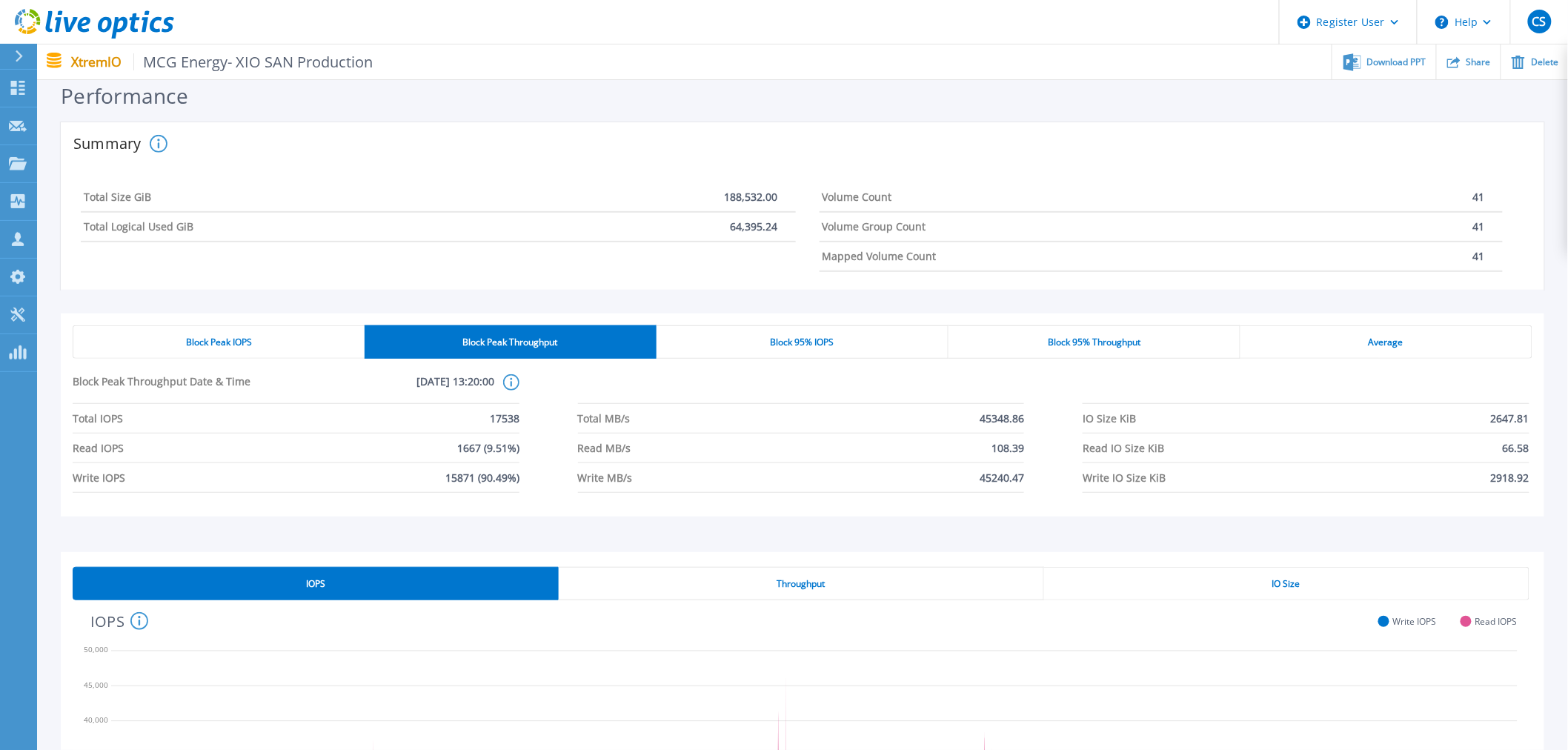
click at [784, 350] on div "Block 95% IOPS" at bounding box center [802, 342] width 292 height 34
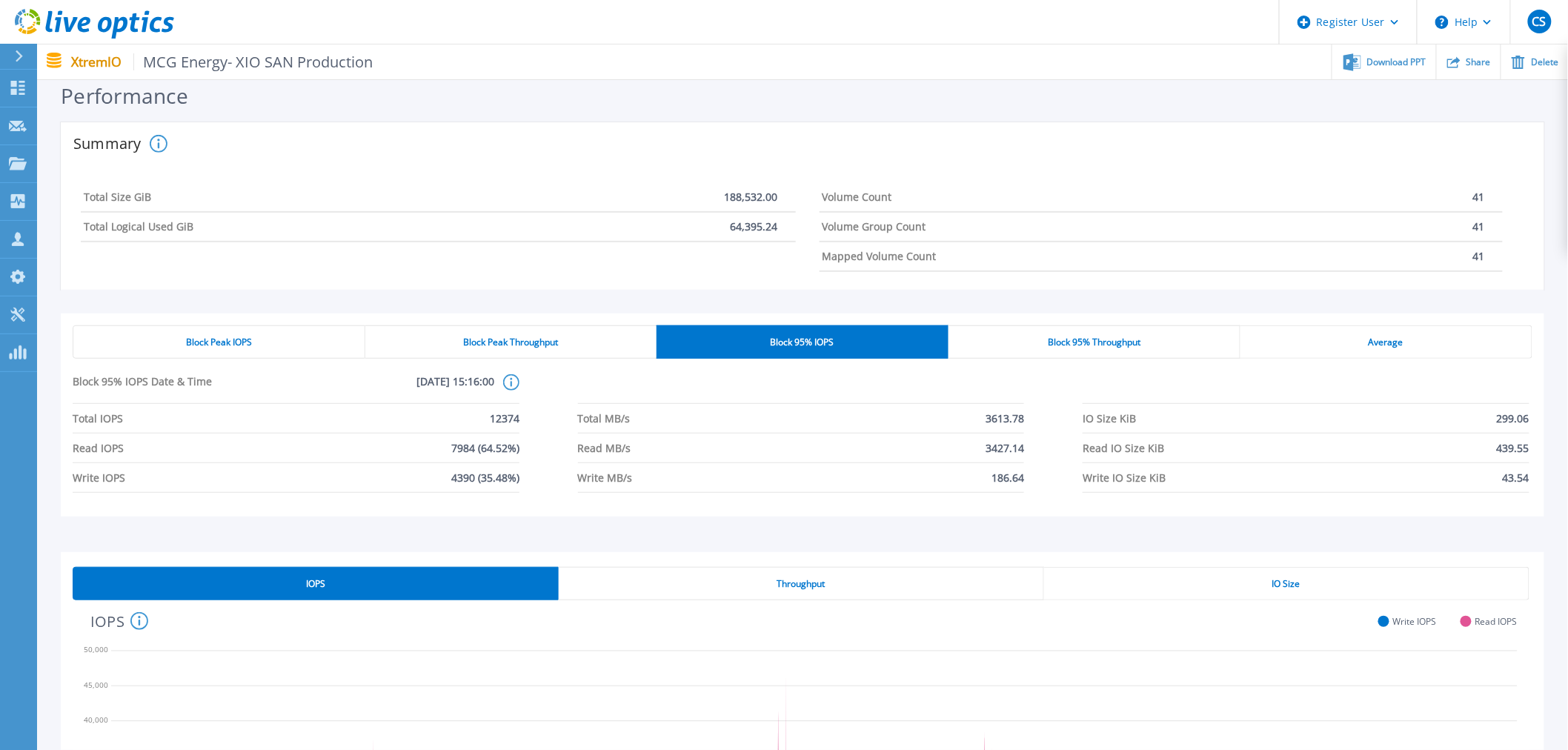
scroll to position [0, 0]
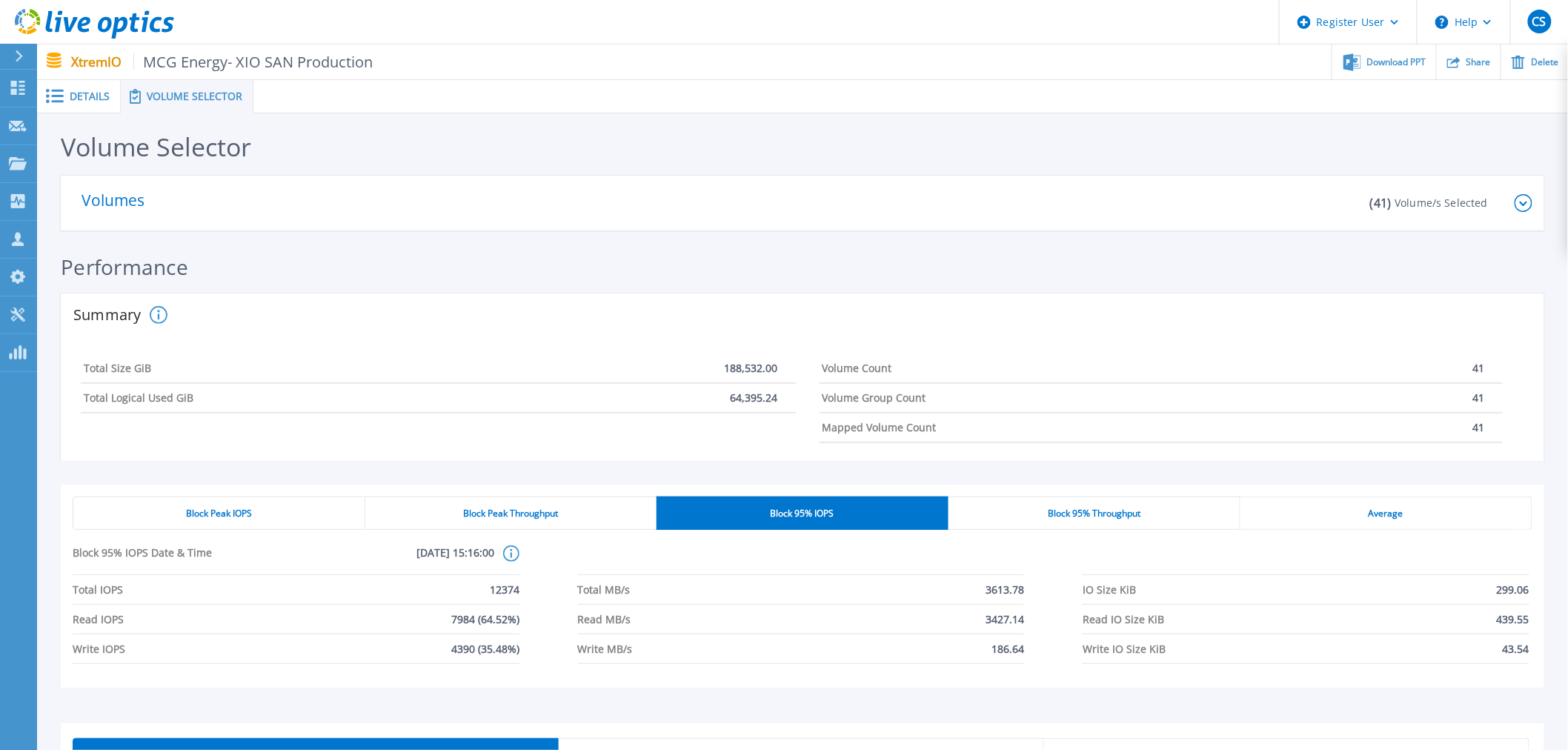
click at [91, 92] on span "Details" at bounding box center [89, 96] width 40 height 10
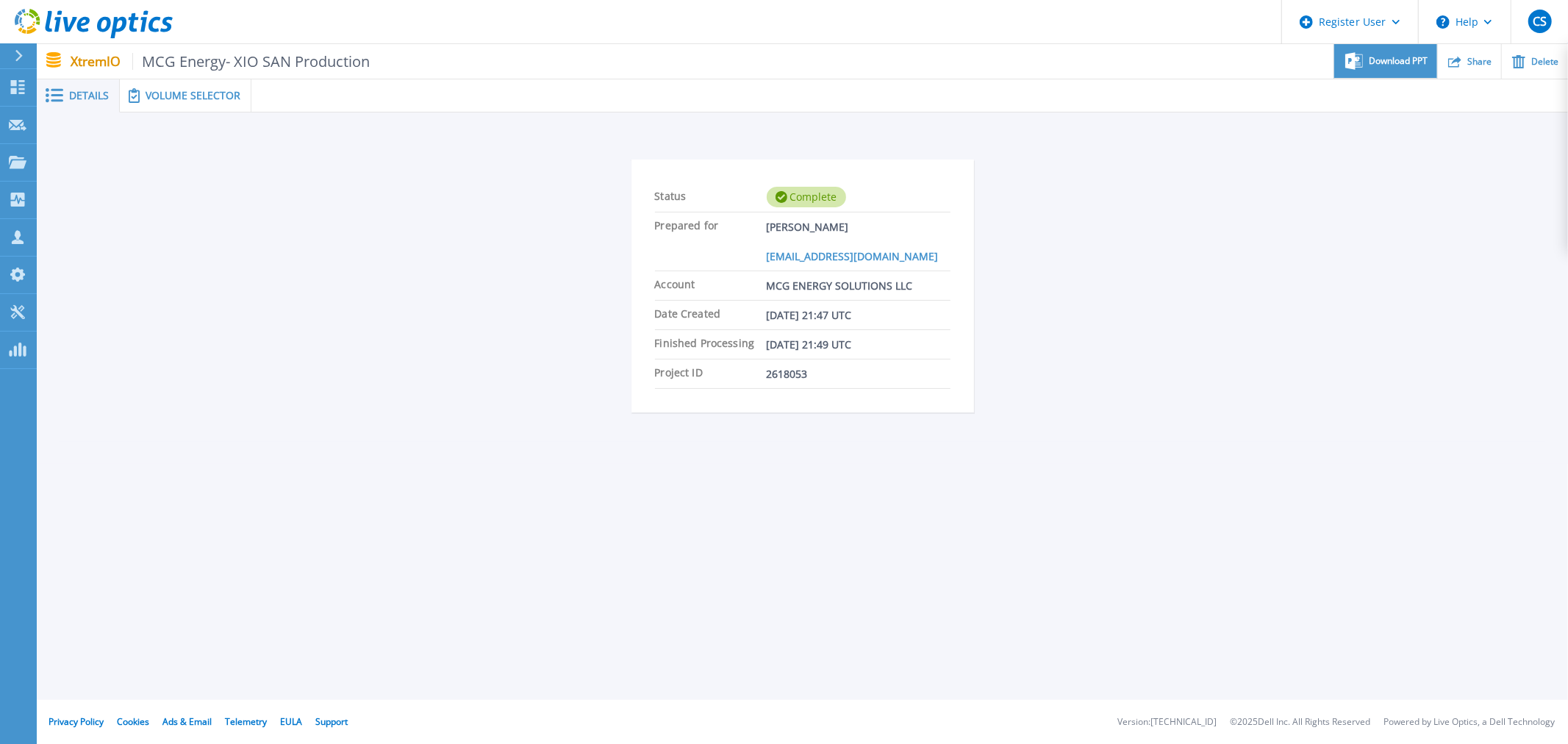
click at [1393, 67] on div "Download PPT" at bounding box center [1386, 61] width 102 height 35
click at [194, 97] on span "Volume Selector" at bounding box center [193, 95] width 95 height 10
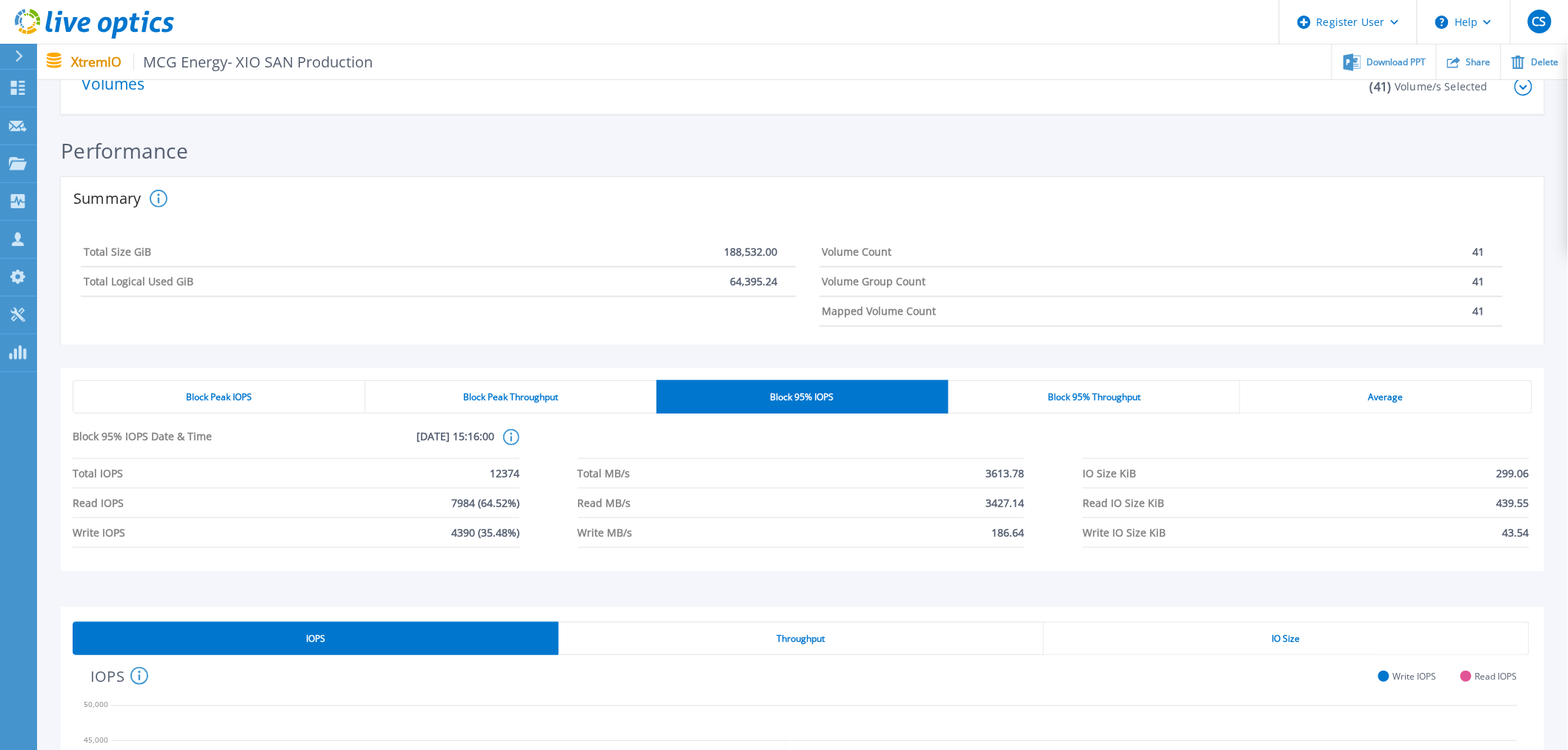
scroll to position [117, 0]
click at [260, 395] on div "Block Peak IOPS" at bounding box center [219, 396] width 292 height 34
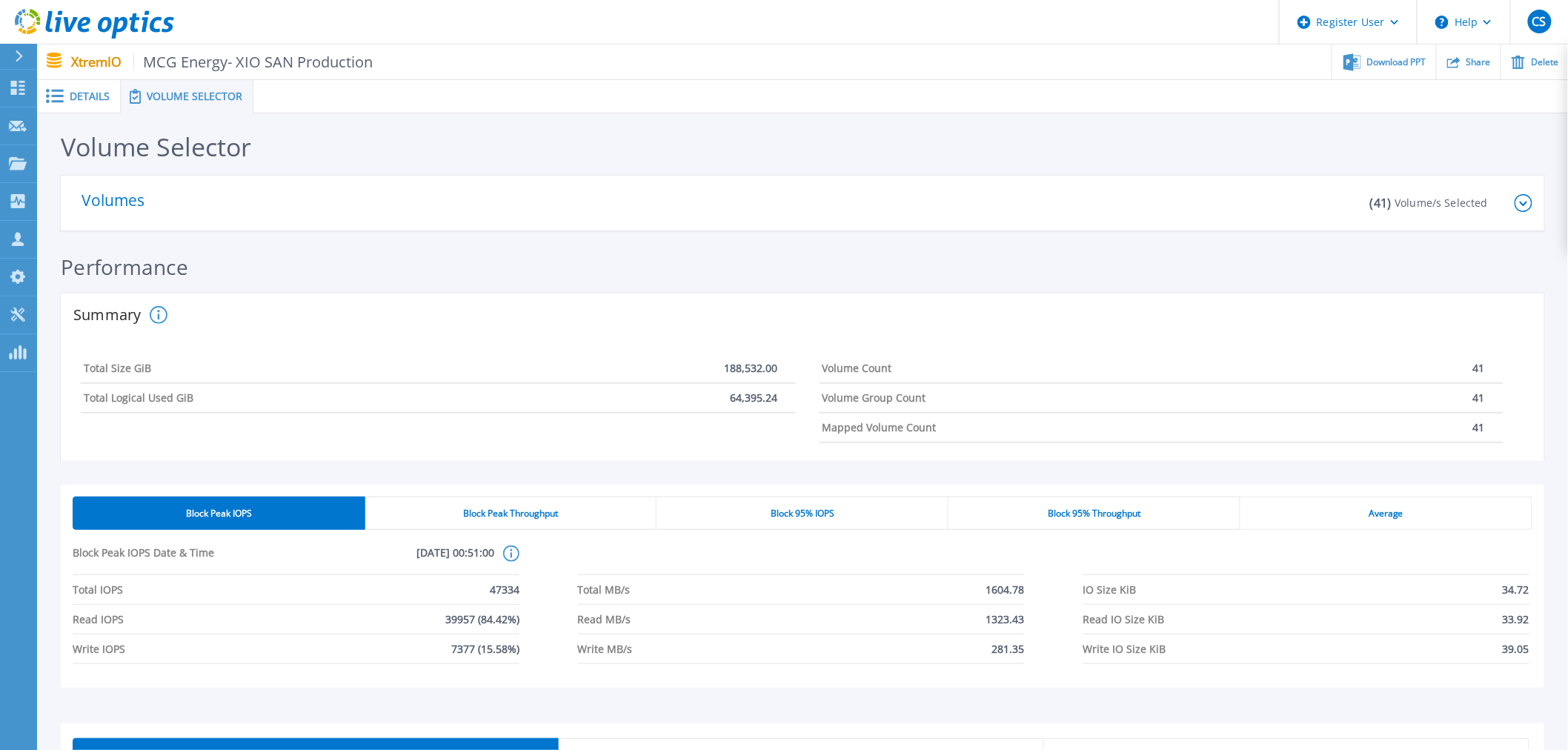
scroll to position [5, 0]
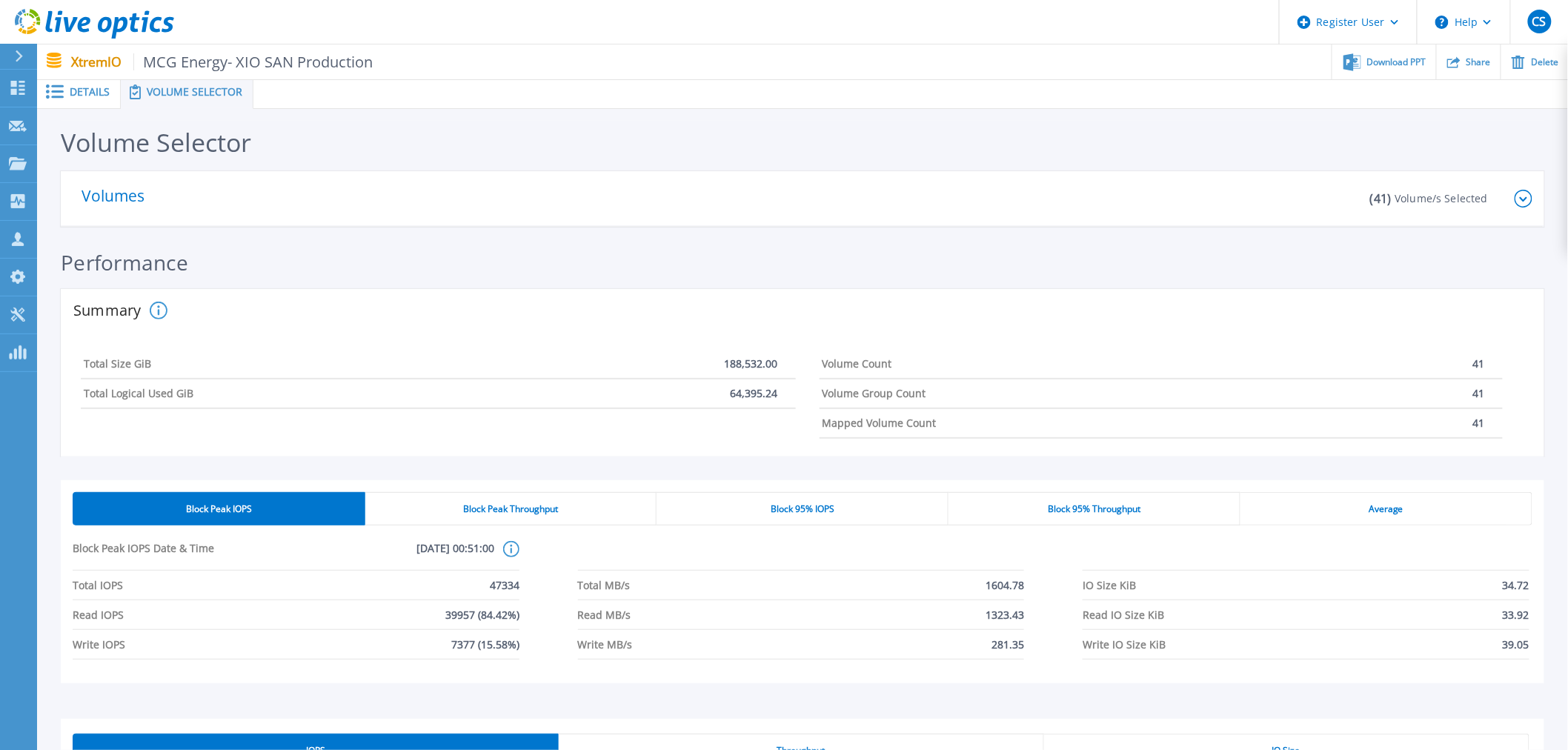
click at [292, 515] on div "Block Peak IOPS" at bounding box center [219, 508] width 292 height 34
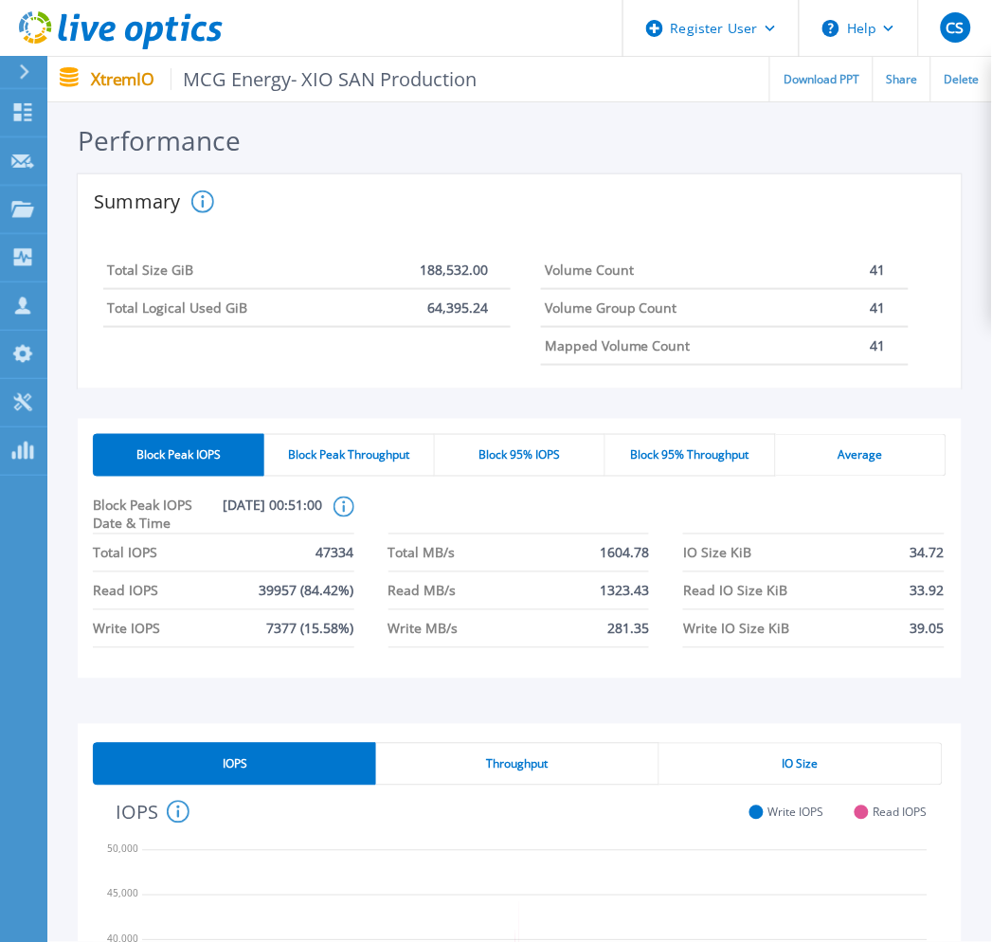
scroll to position [0, 0]
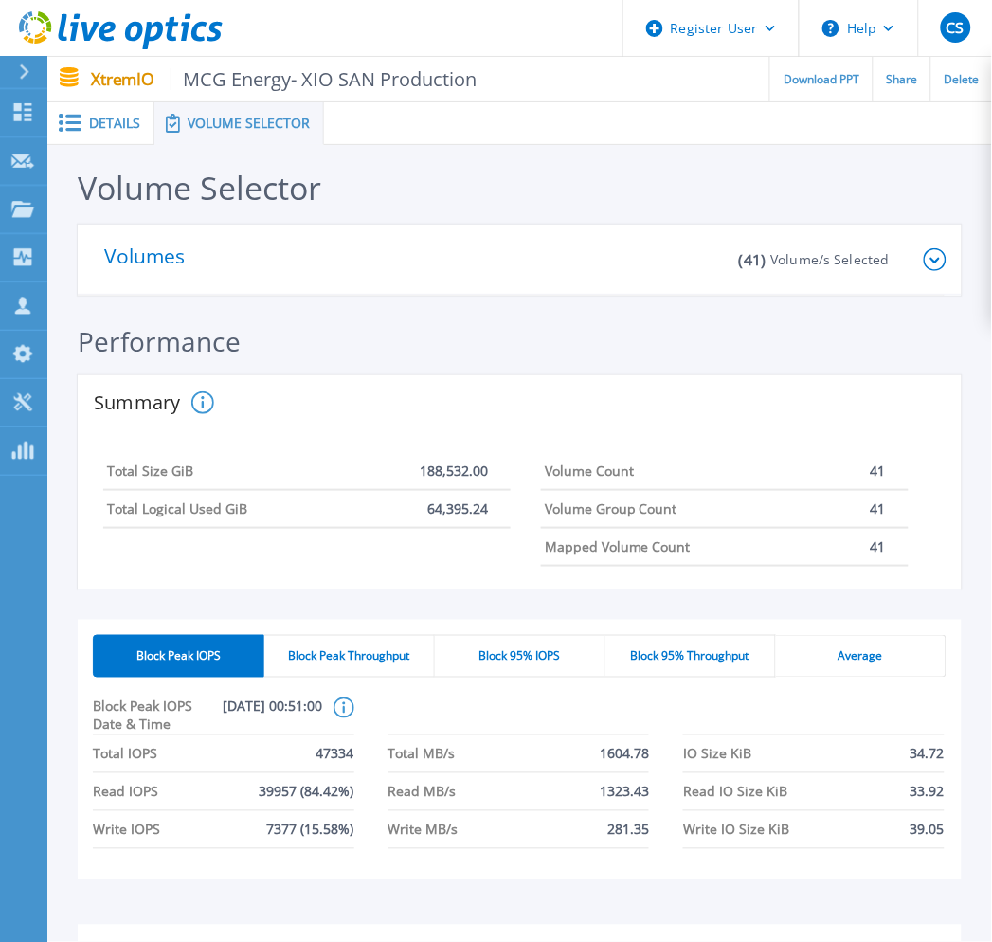
click at [714, 419] on div "Summary The data points shown are the sum of the selected volumes. All capaciti…" at bounding box center [520, 402] width 884 height 55
click at [121, 134] on div "Details" at bounding box center [100, 123] width 107 height 43
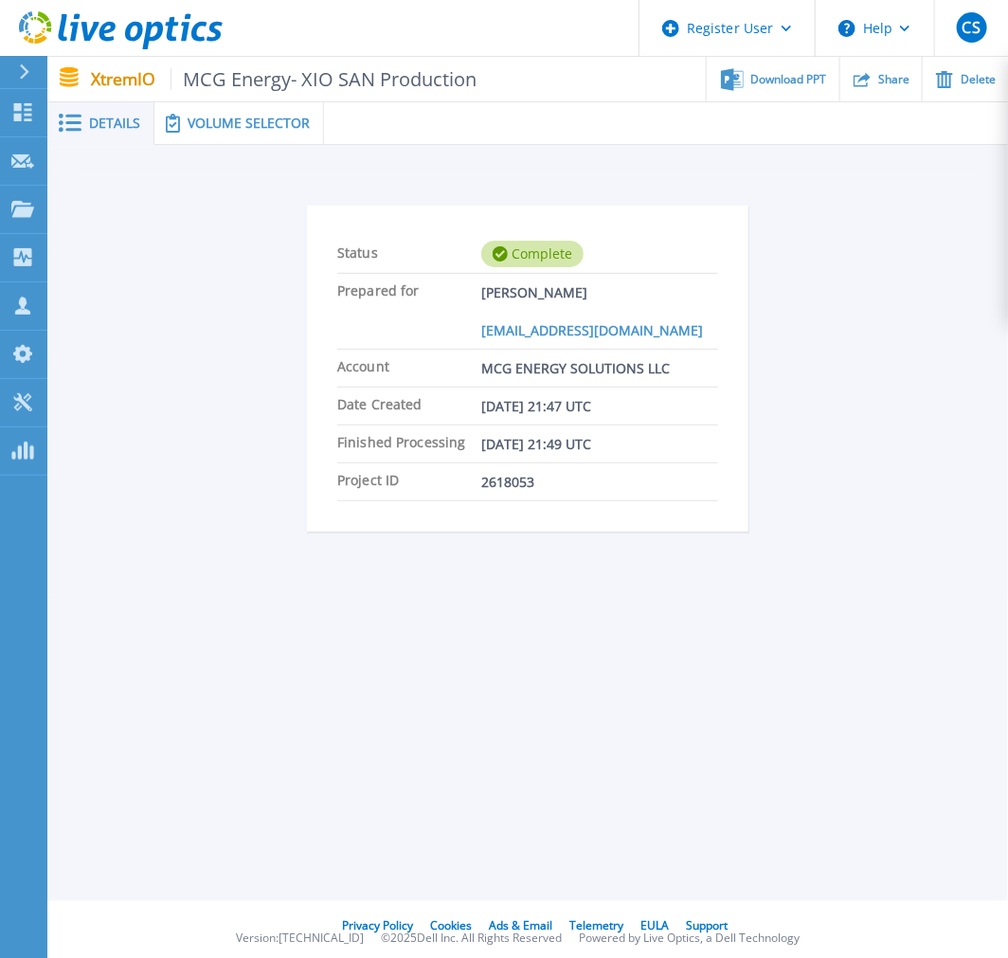
click at [694, 412] on li "Date Created 08/19/2024, 21:47 UTC" at bounding box center [527, 407] width 381 height 38
click at [252, 117] on span "Volume Selector" at bounding box center [249, 123] width 122 height 13
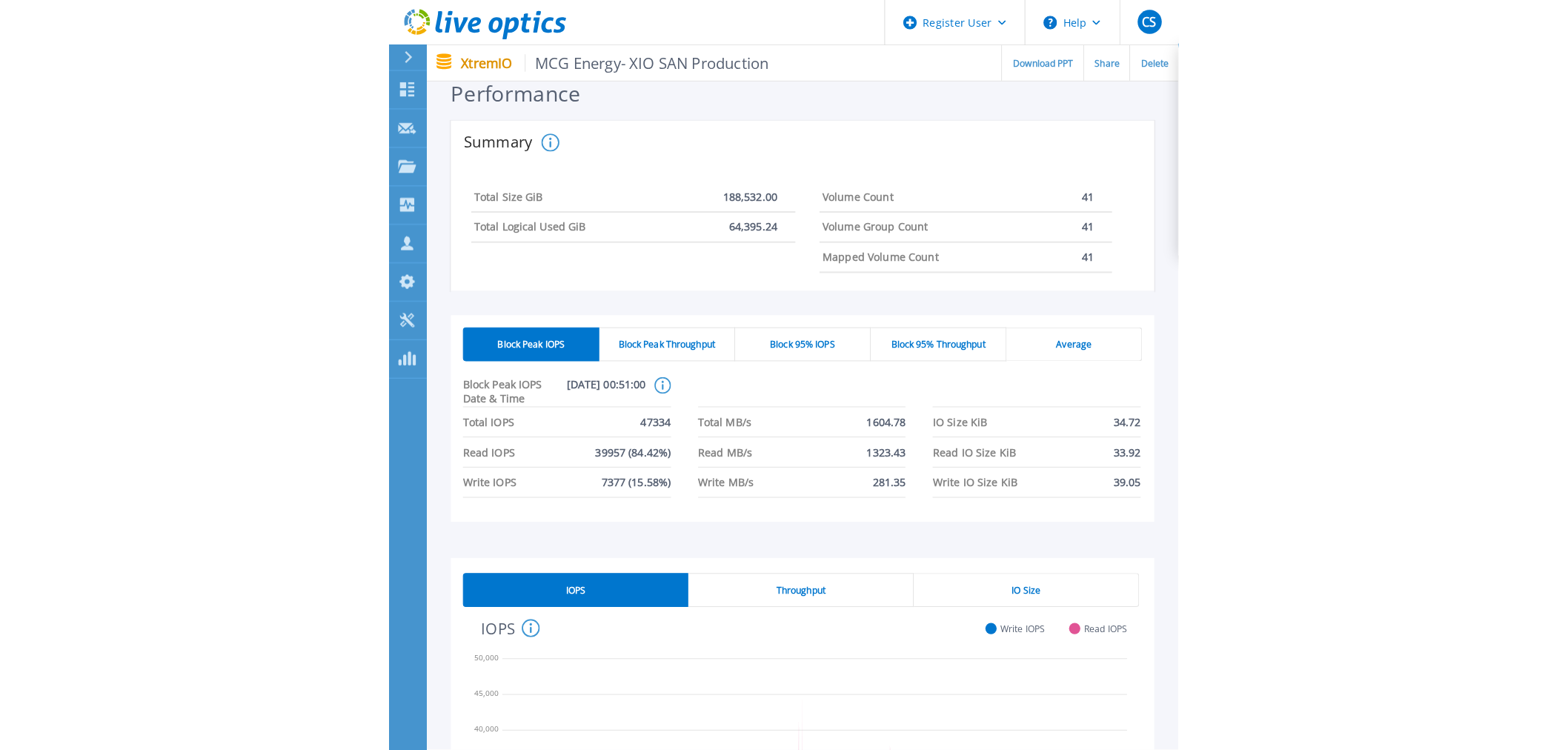
scroll to position [174, 0]
